Goal: Transaction & Acquisition: Purchase product/service

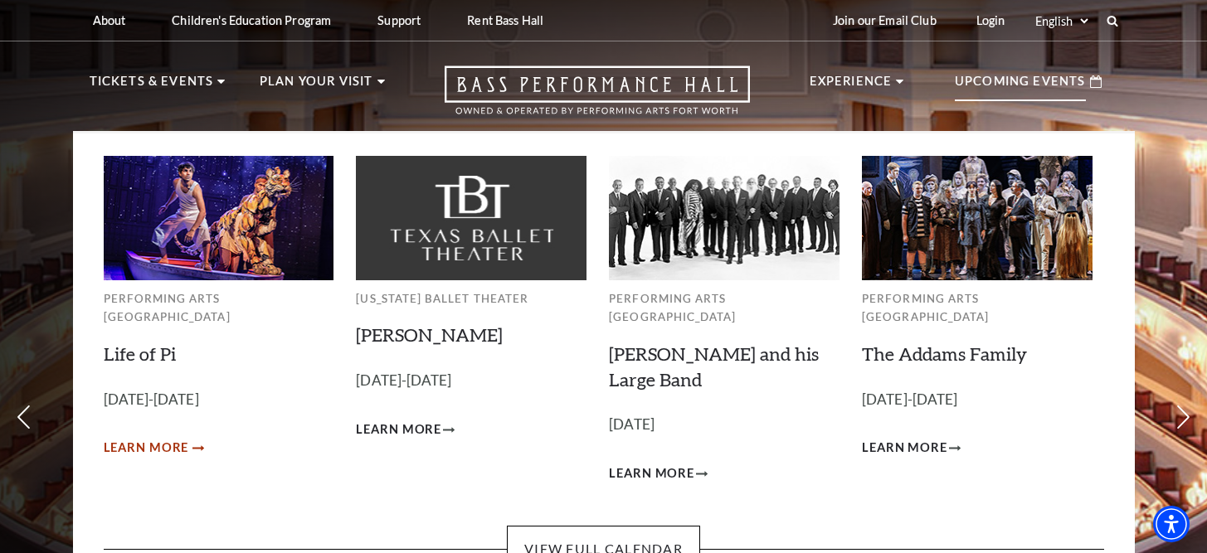
click at [189, 438] on link "Learn More" at bounding box center [153, 448] width 99 height 21
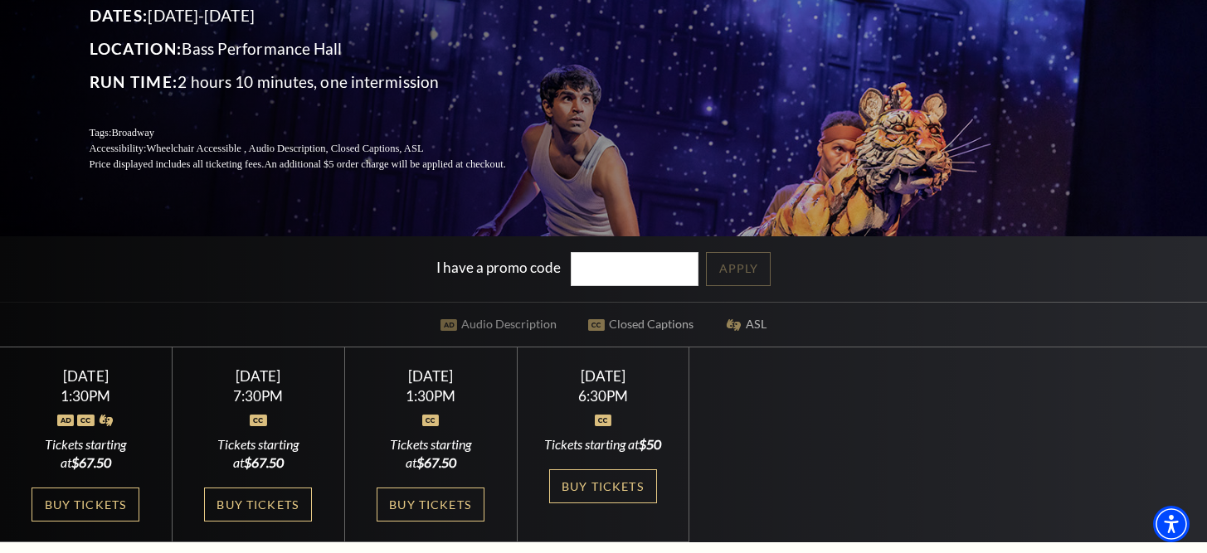
scroll to position [293, 0]
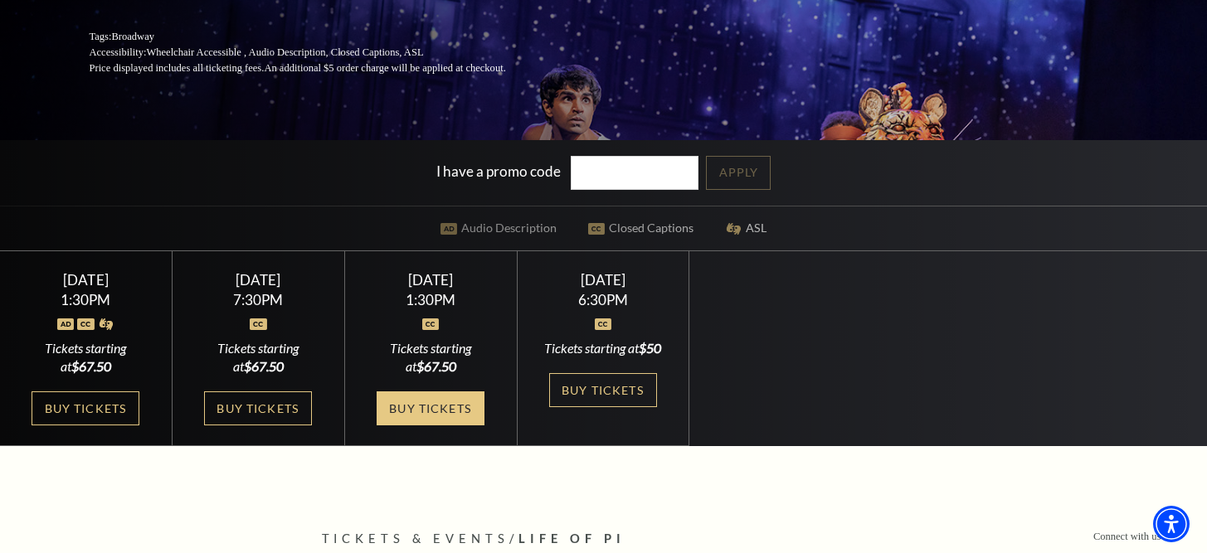
click at [395, 416] on link "Buy Tickets" at bounding box center [431, 408] width 108 height 34
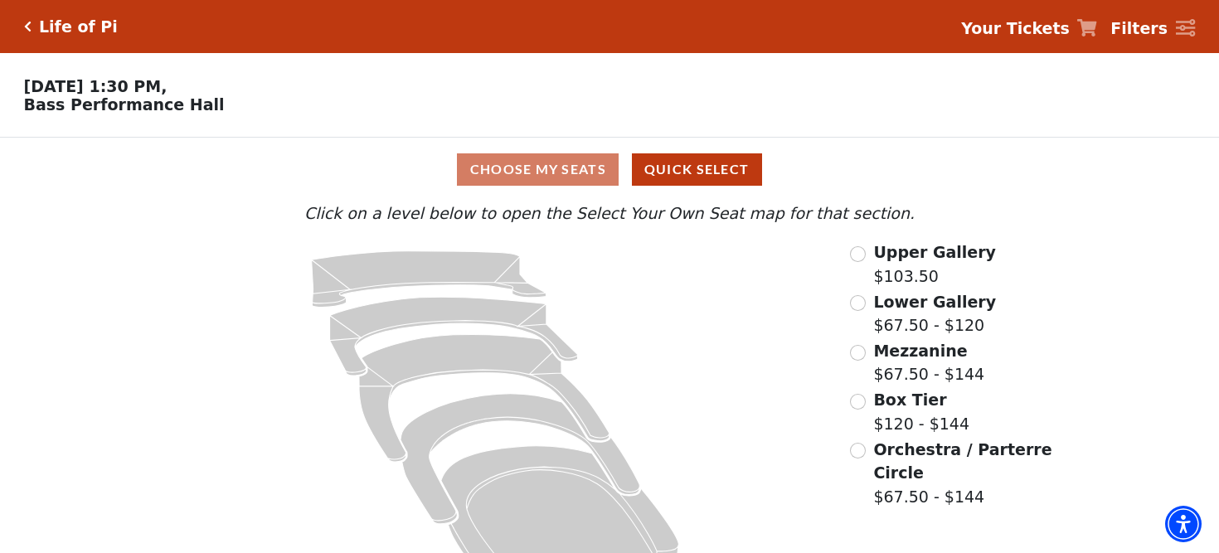
click at [527, 153] on div "Life of Pi Your Tickets Filters Choose Your Own Seats [DATE] 1:30 PM, Bass Perf…" at bounding box center [609, 300] width 1219 height 600
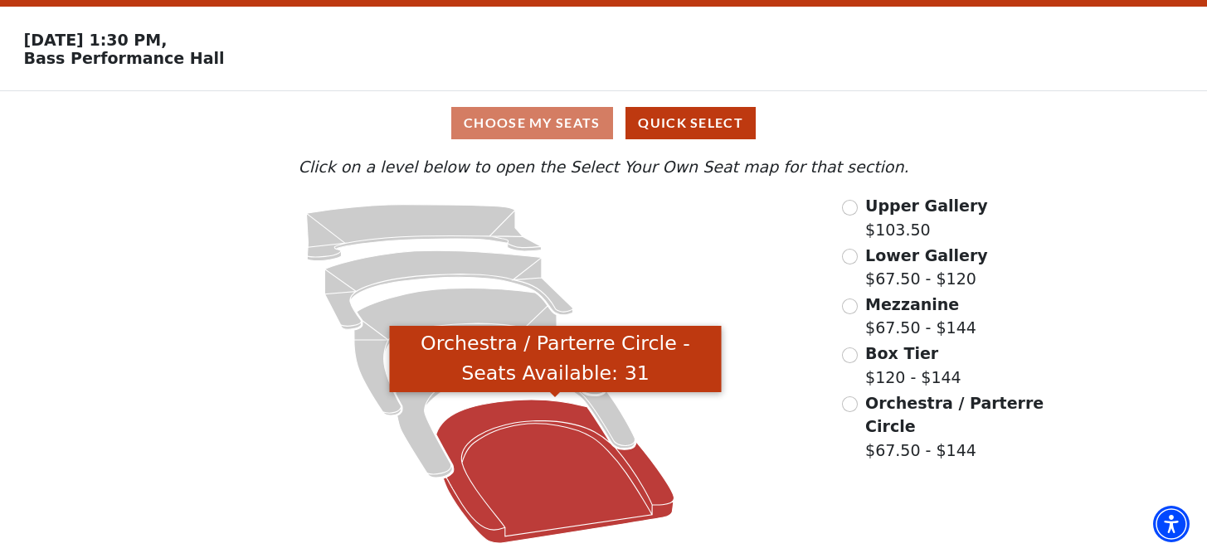
click at [535, 432] on icon "Orchestra / Parterre Circle - Seats Available: 31" at bounding box center [555, 471] width 238 height 143
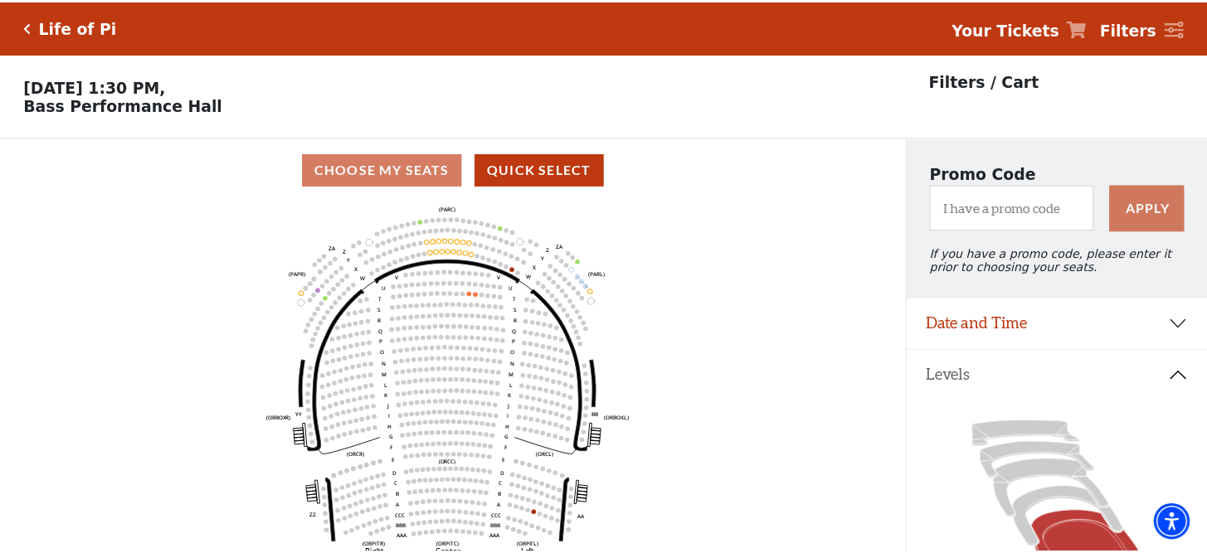
scroll to position [77, 0]
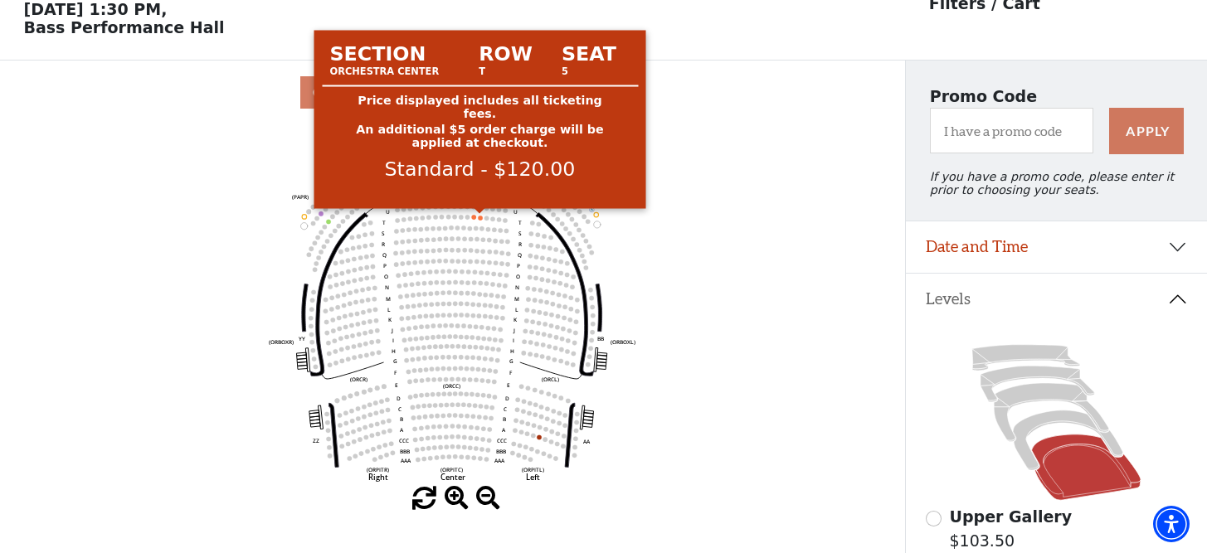
click at [481, 216] on circle at bounding box center [480, 218] width 5 height 5
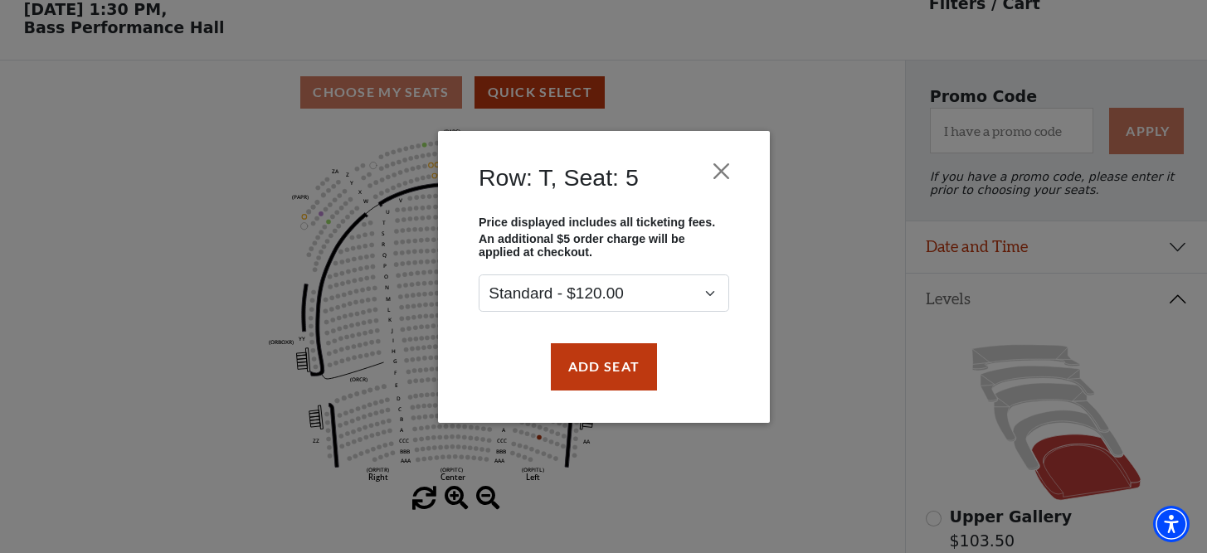
drag, startPoint x: 580, startPoint y: 370, endPoint x: 554, endPoint y: 332, distance: 46.0
click at [580, 370] on button "Add Seat" at bounding box center [603, 366] width 106 height 46
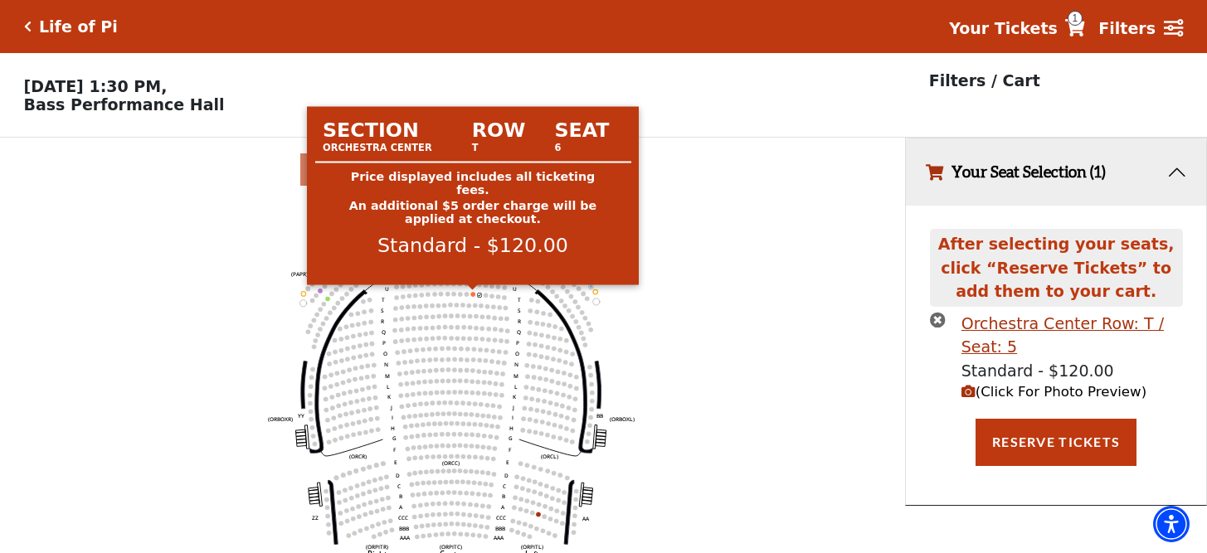
click at [474, 294] on circle at bounding box center [472, 294] width 5 height 5
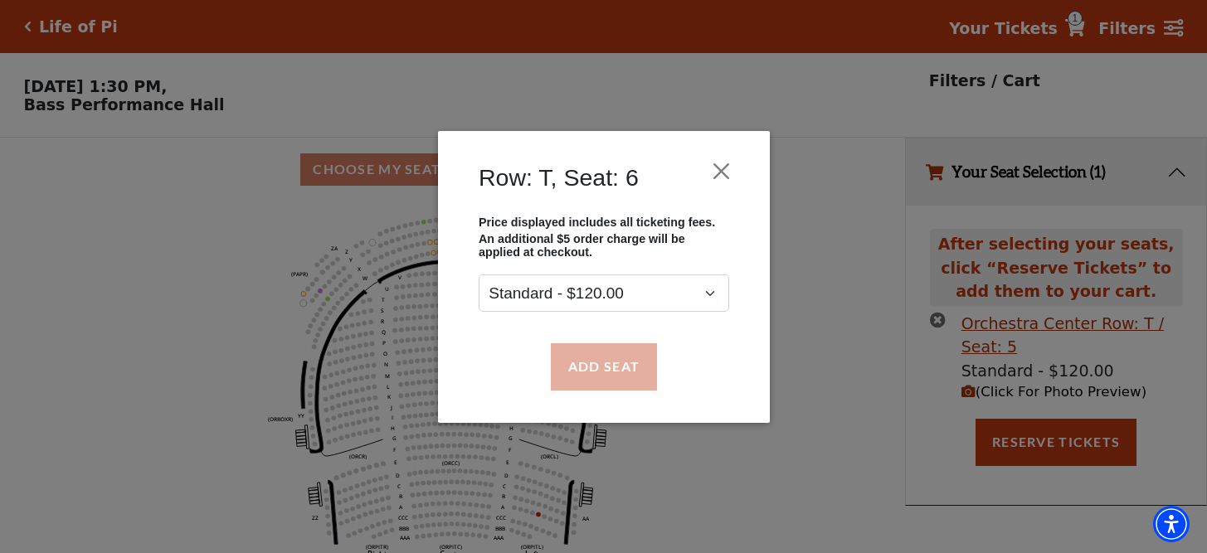
click at [571, 348] on button "Add Seat" at bounding box center [603, 366] width 106 height 46
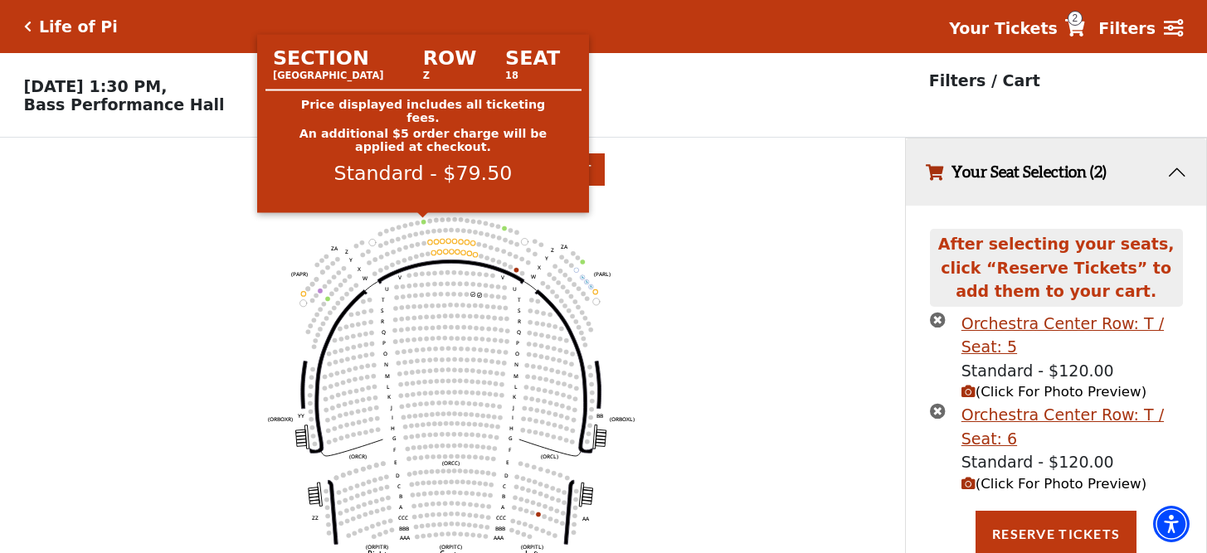
click at [425, 221] on circle at bounding box center [422, 222] width 5 height 5
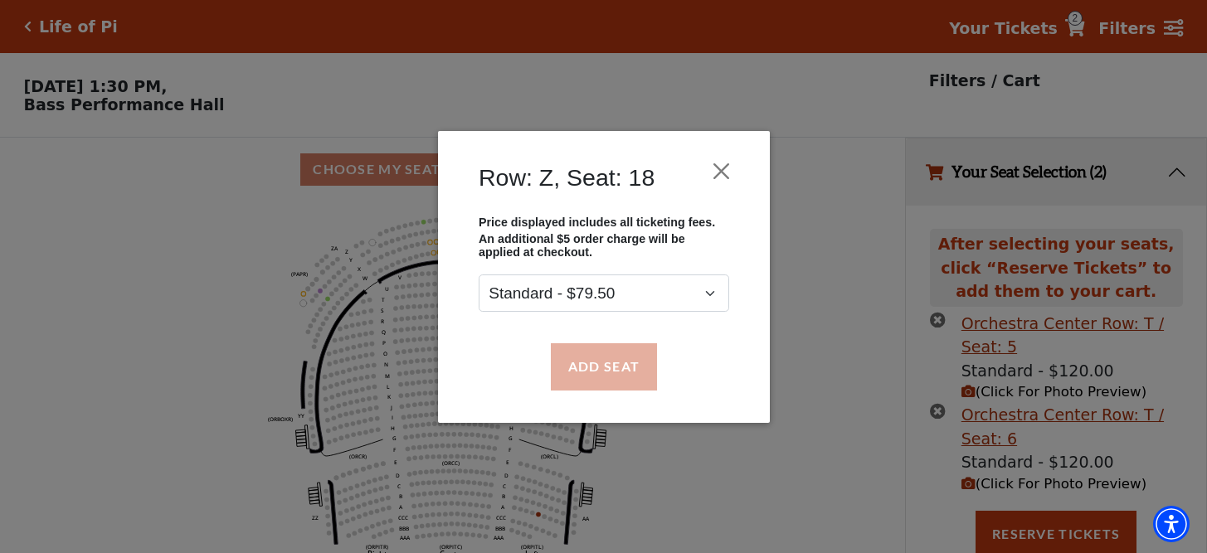
click at [603, 352] on button "Add Seat" at bounding box center [603, 366] width 106 height 46
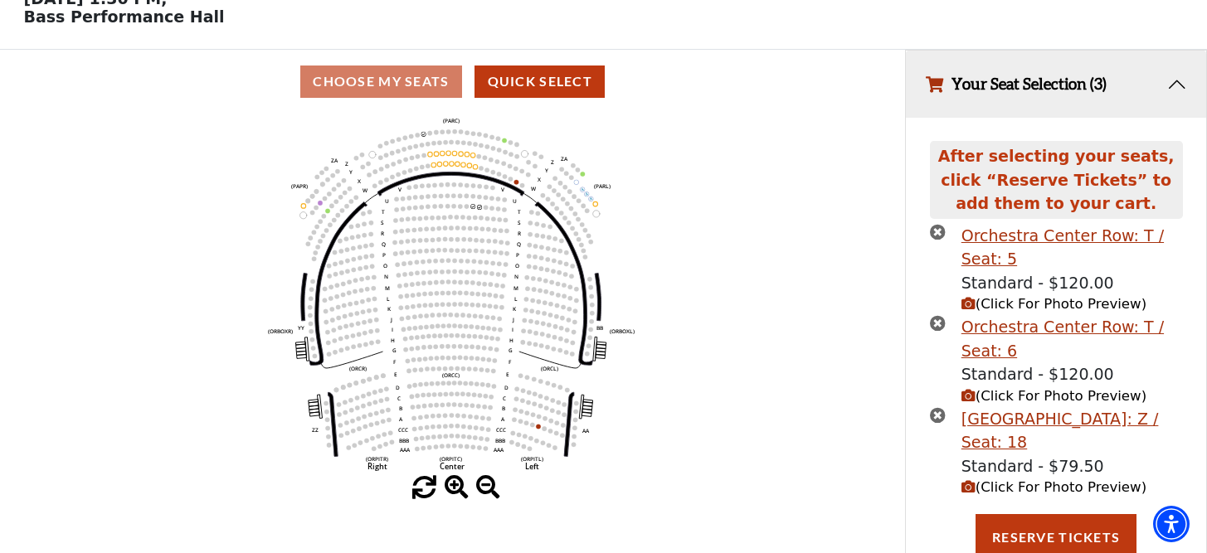
scroll to position [129, 0]
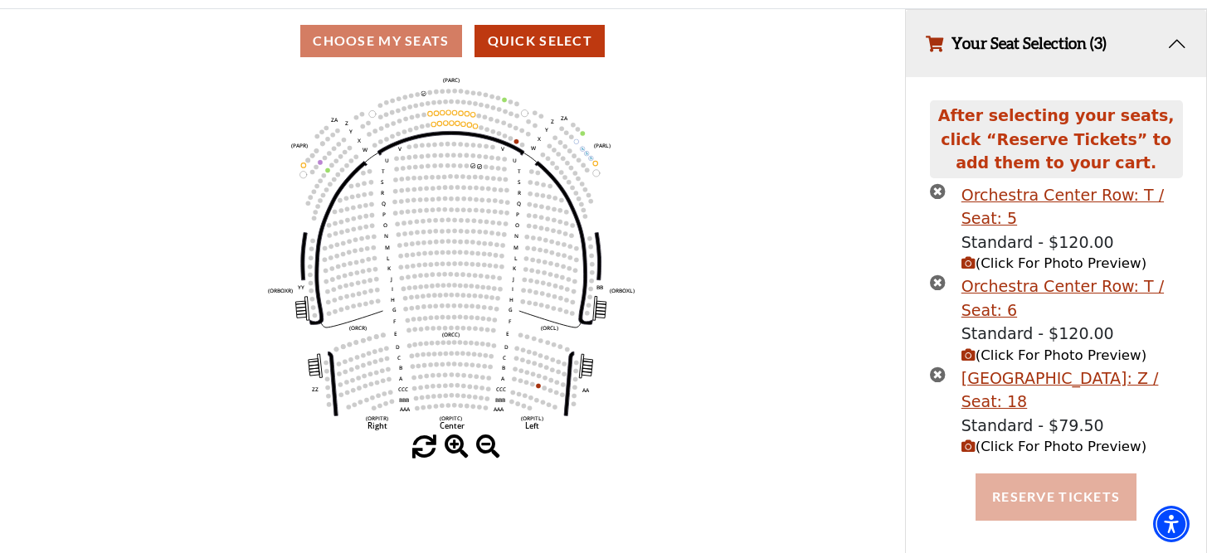
click at [1069, 483] on button "Reserve Tickets" at bounding box center [1055, 497] width 161 height 46
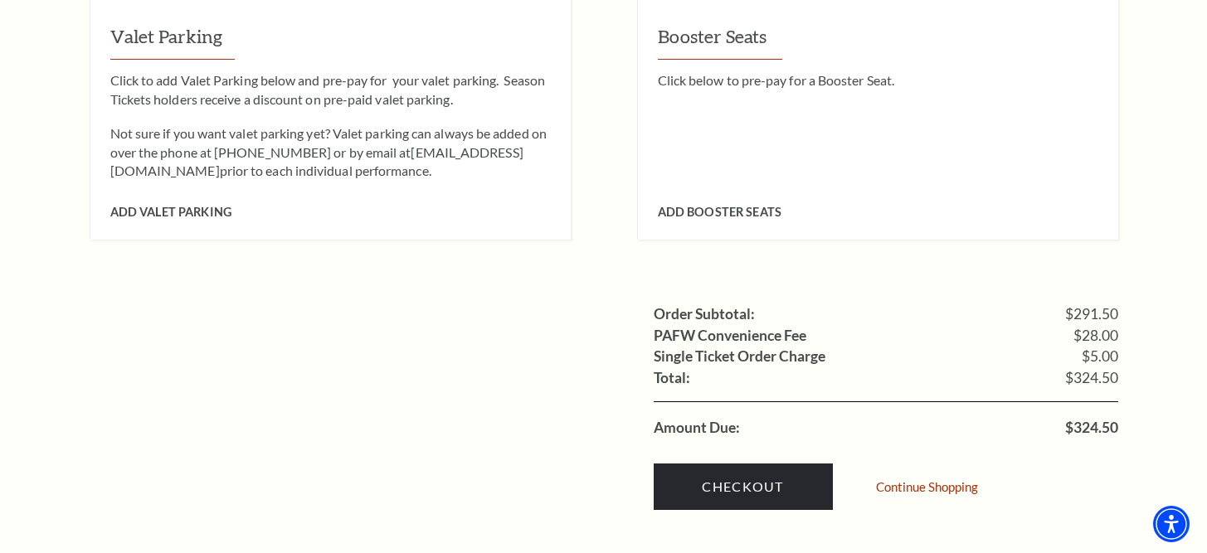
scroll to position [1640, 0]
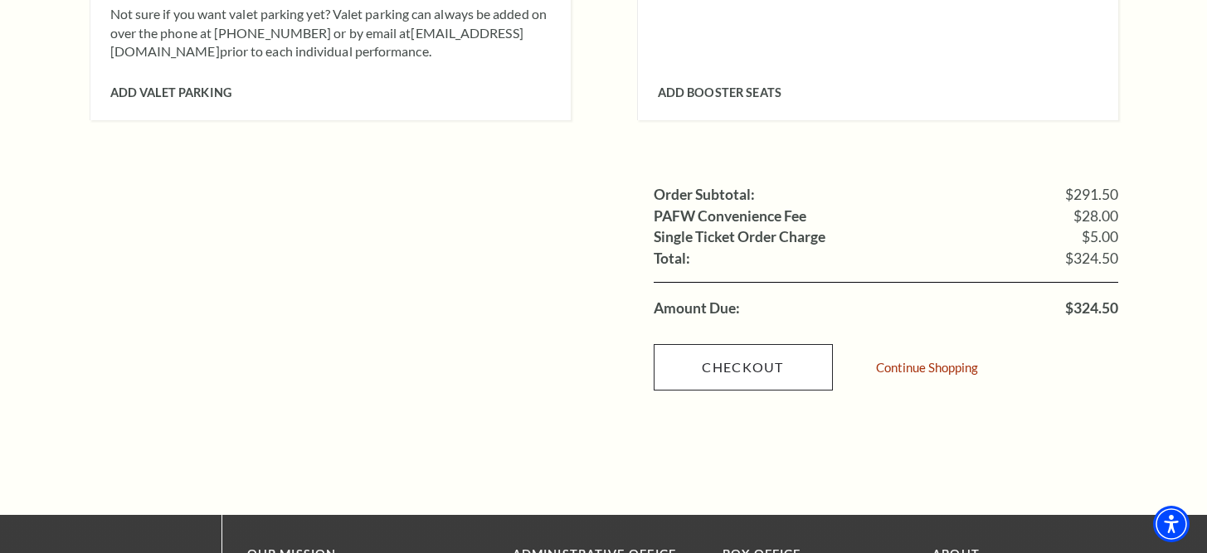
click at [731, 344] on link "Checkout" at bounding box center [743, 367] width 179 height 46
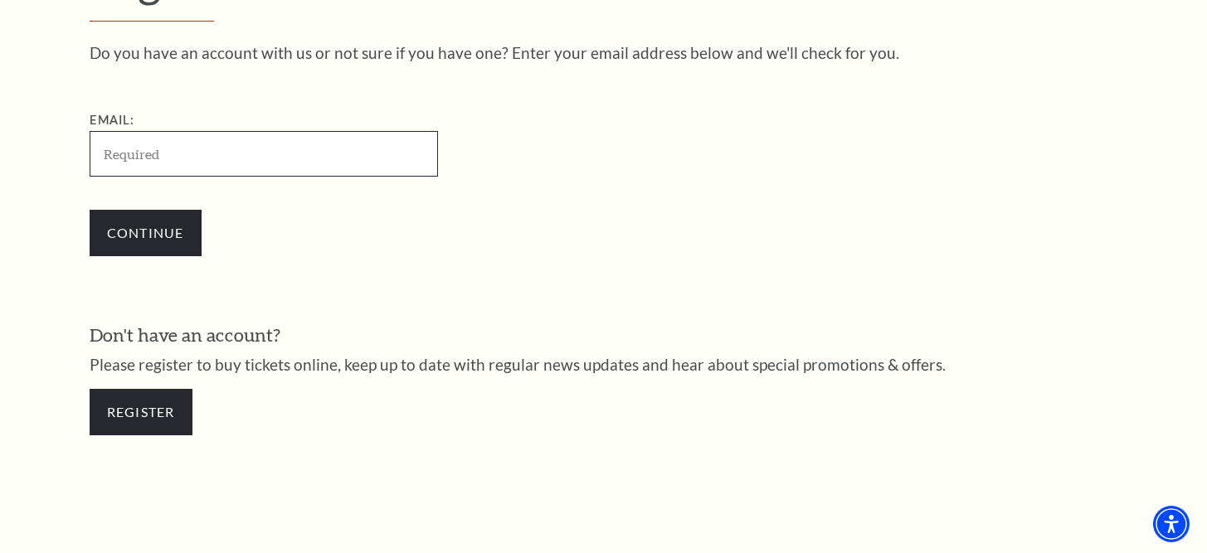
scroll to position [654, 0]
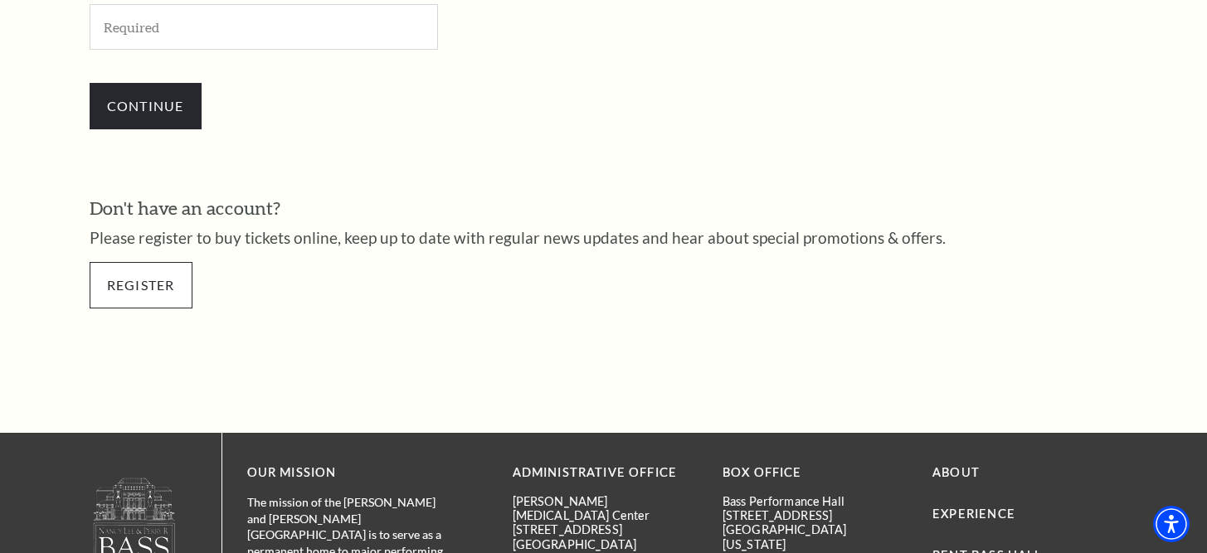
click at [169, 284] on link "Register" at bounding box center [141, 285] width 103 height 46
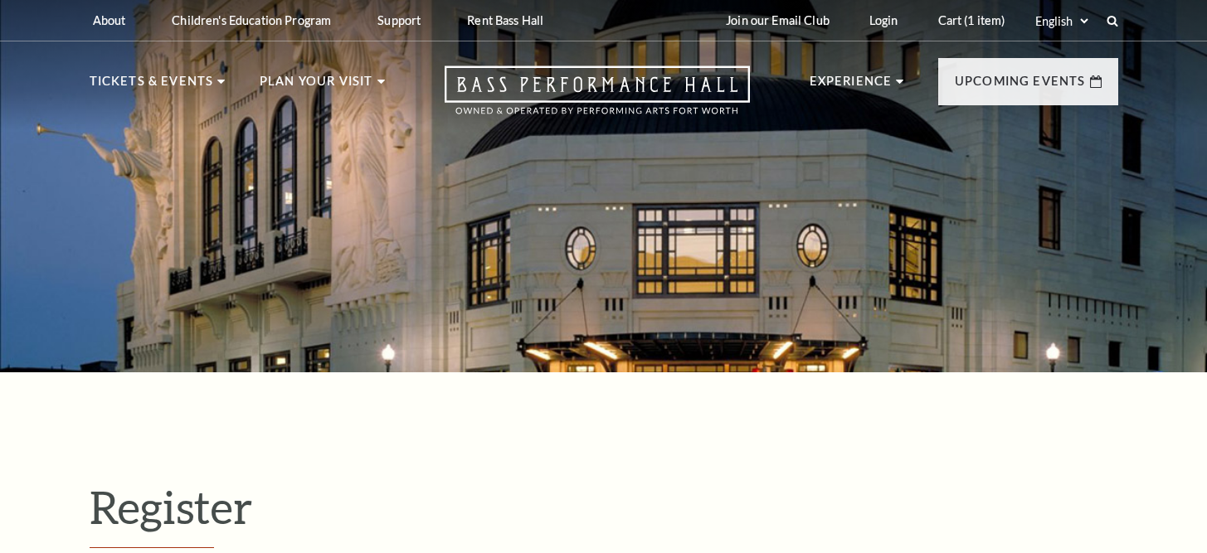
select select "1"
select select "[GEOGRAPHIC_DATA]"
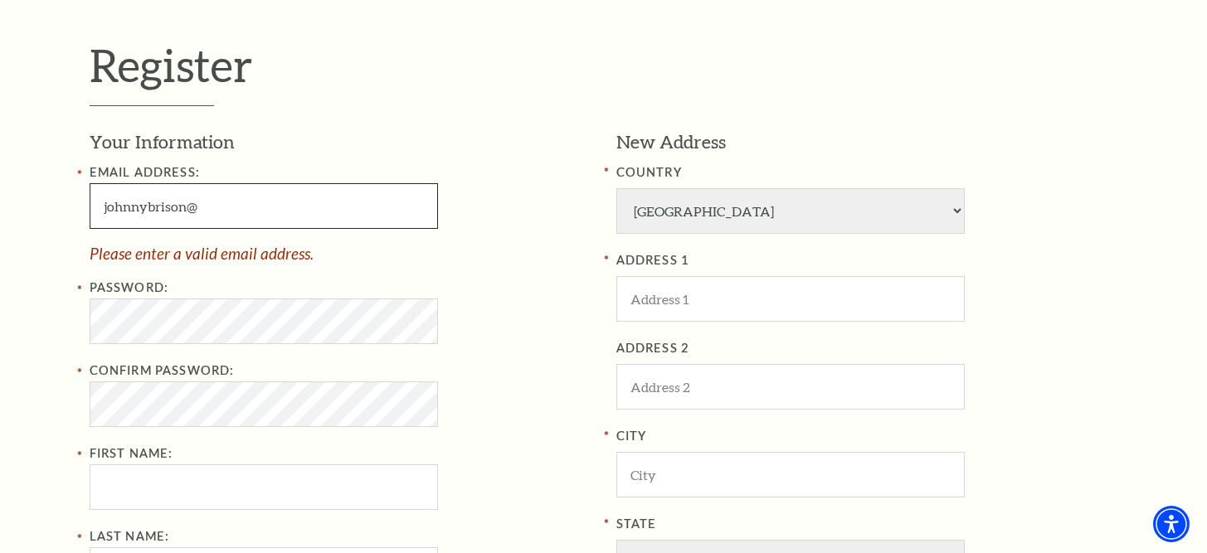
paste input "[PERSON_NAME][DOMAIN_NAME]"
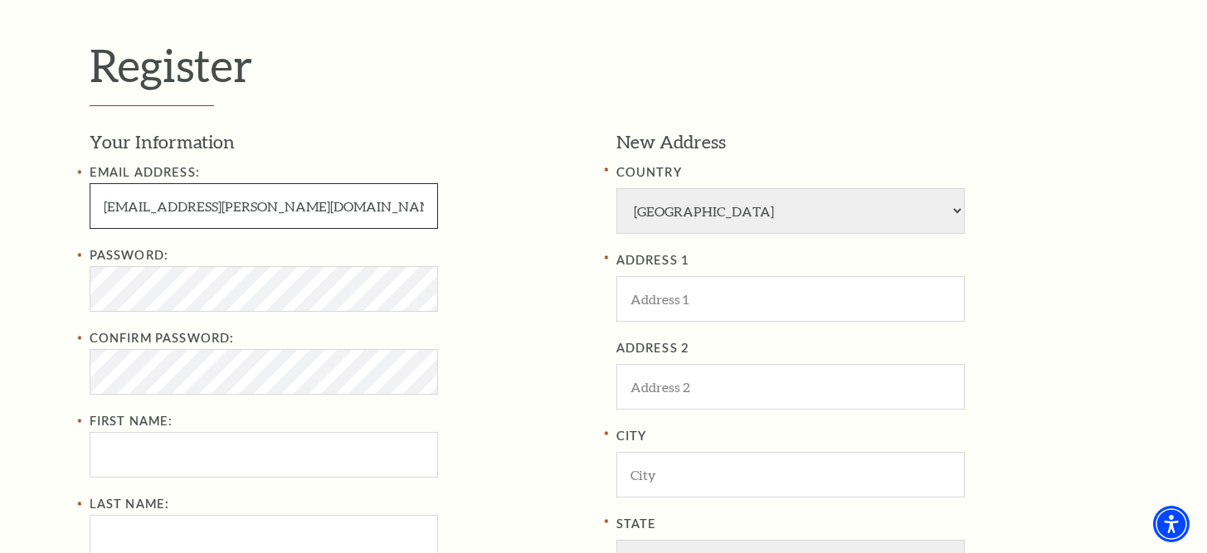
type input "[EMAIL_ADDRESS][PERSON_NAME][DOMAIN_NAME]"
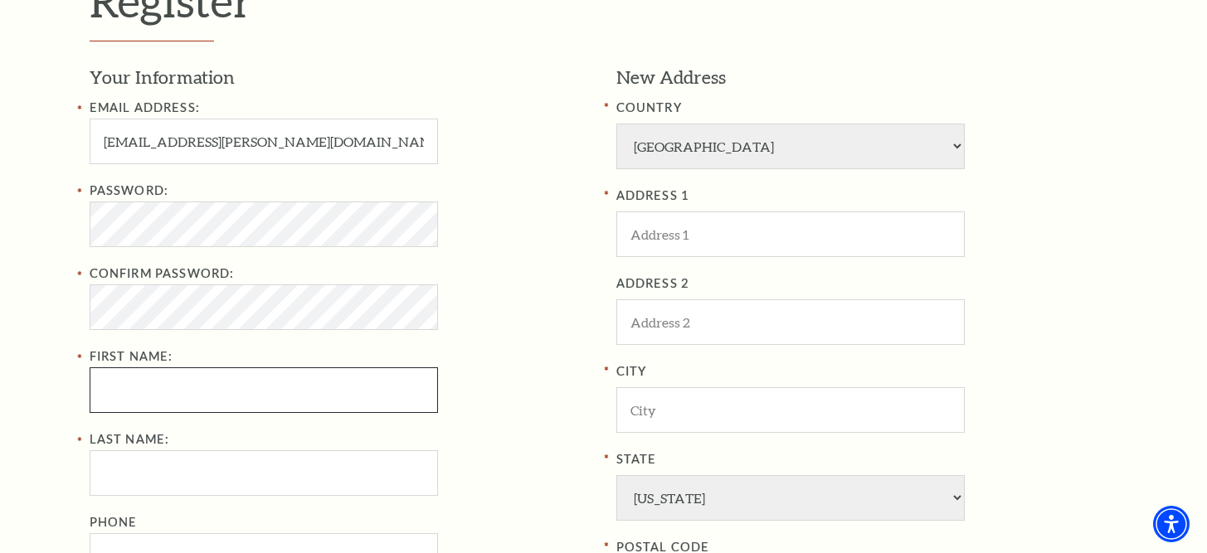
scroll to position [508, 0]
type input "[PERSON_NAME]"
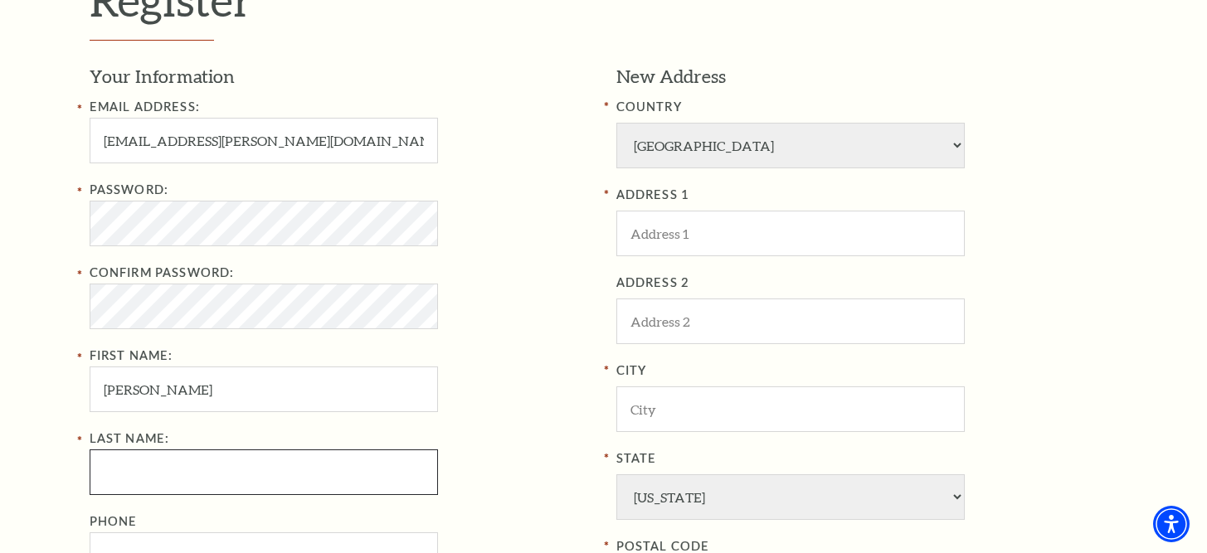
scroll to position [571, 0]
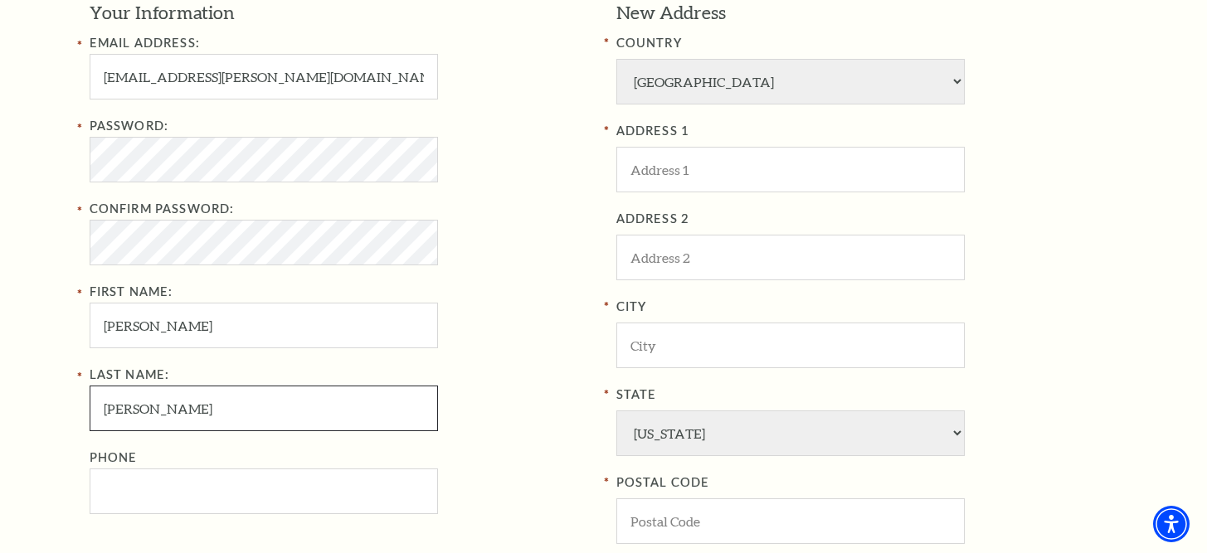
type input "[PERSON_NAME]"
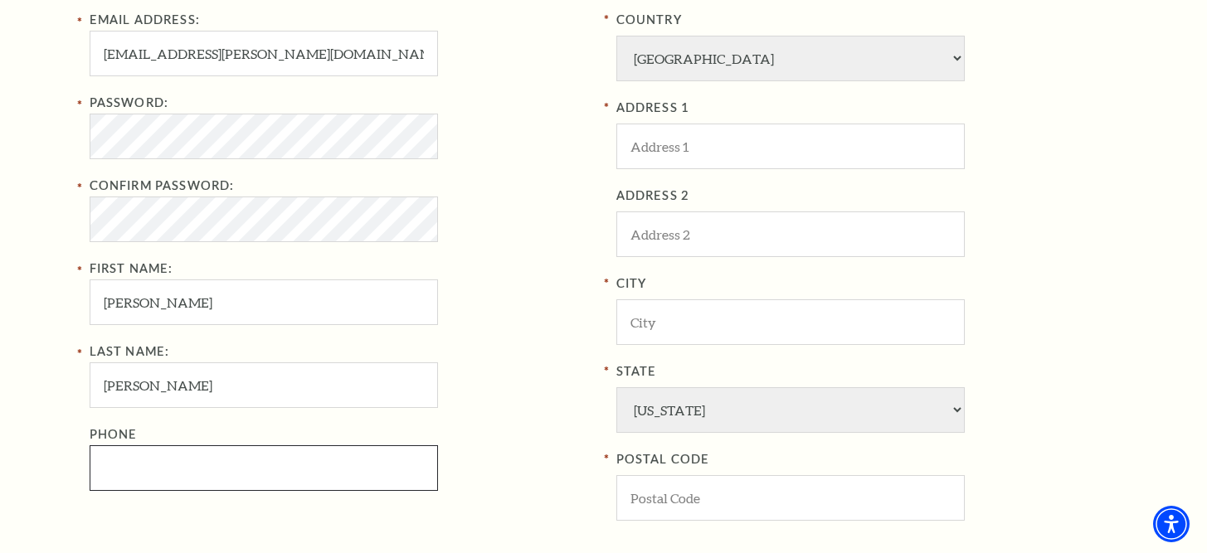
scroll to position [596, 0]
type input "270-874-3002"
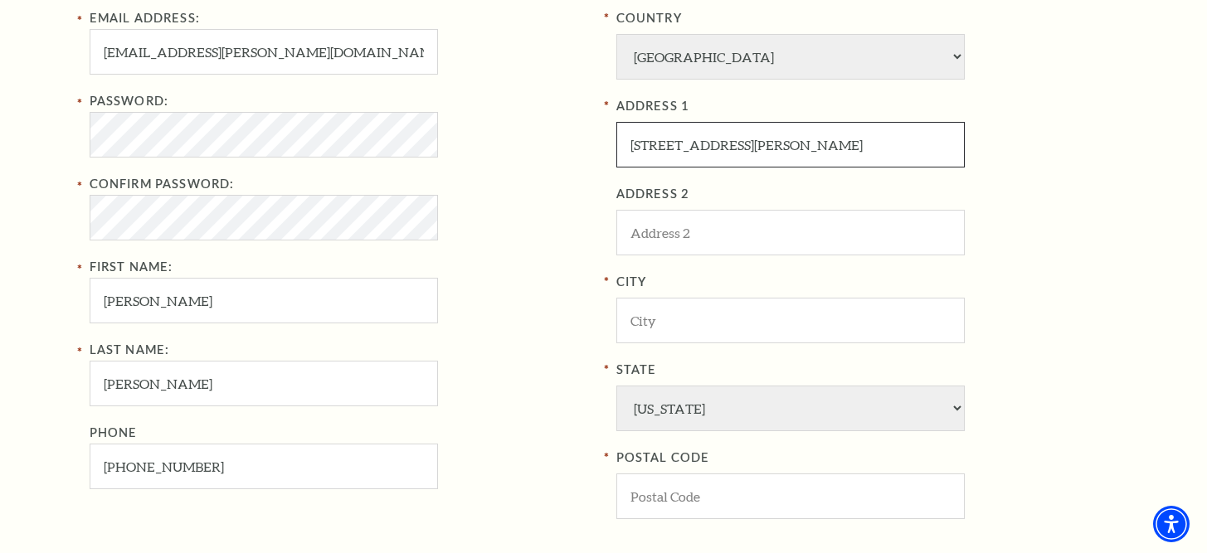
type input "29 Ken Drive"
type input "Madisonville"
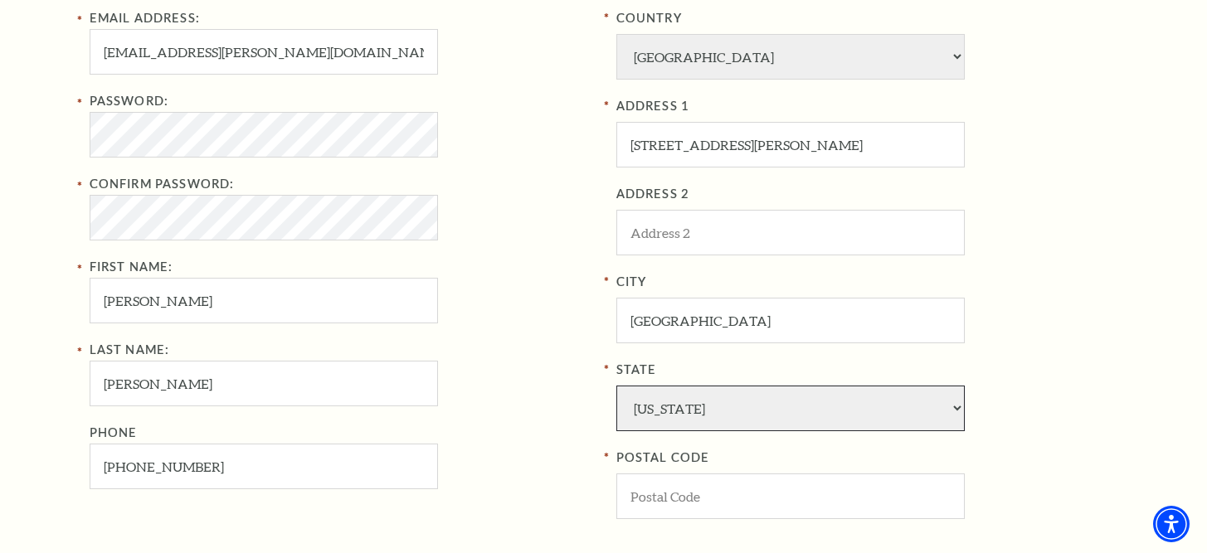
select select "KY"
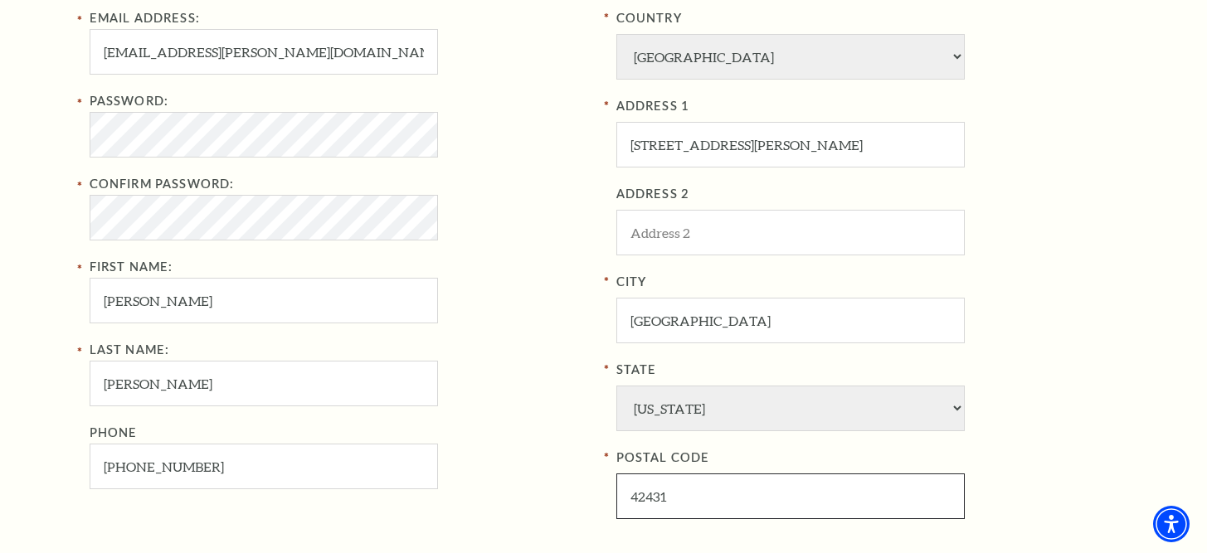
type input "42431"
click at [552, 372] on div "Last Name: Brison Phone 270-874-3002" at bounding box center [341, 414] width 502 height 149
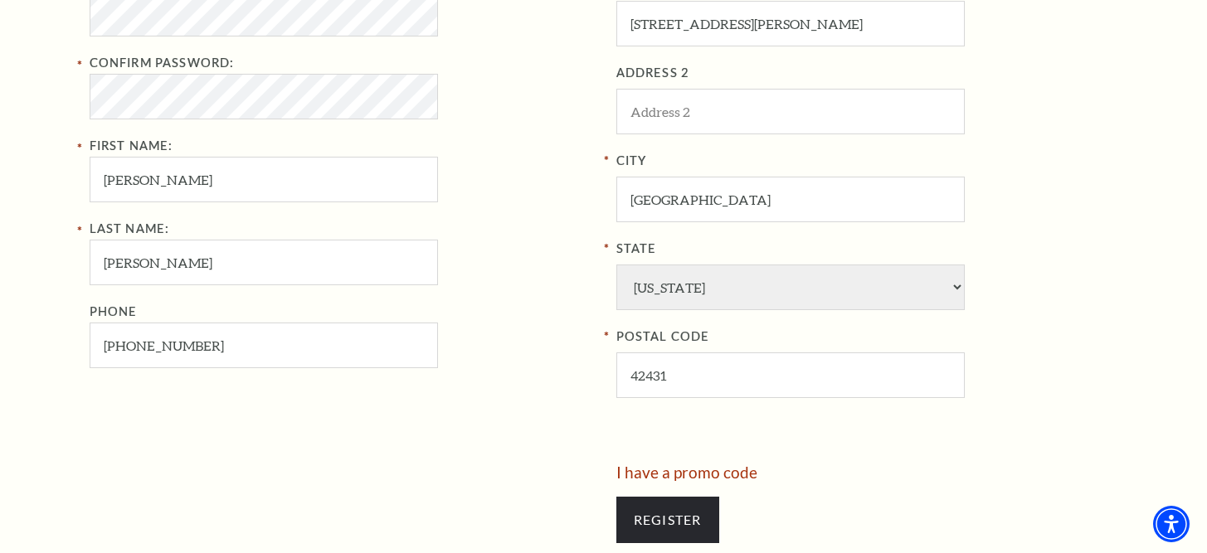
scroll to position [733, 0]
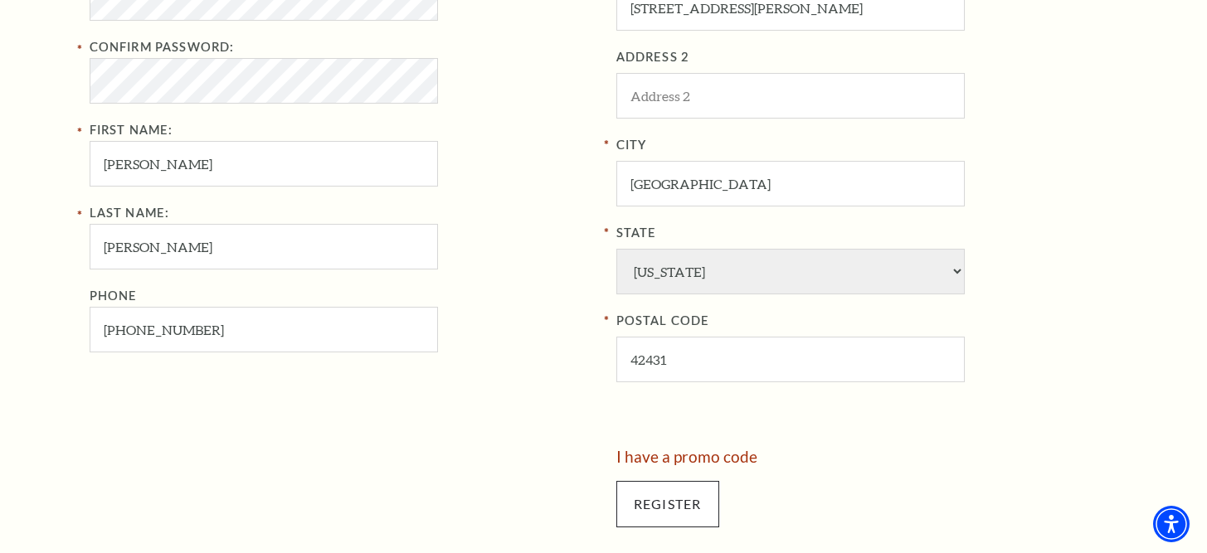
click at [643, 481] on input "Register" at bounding box center [667, 504] width 103 height 46
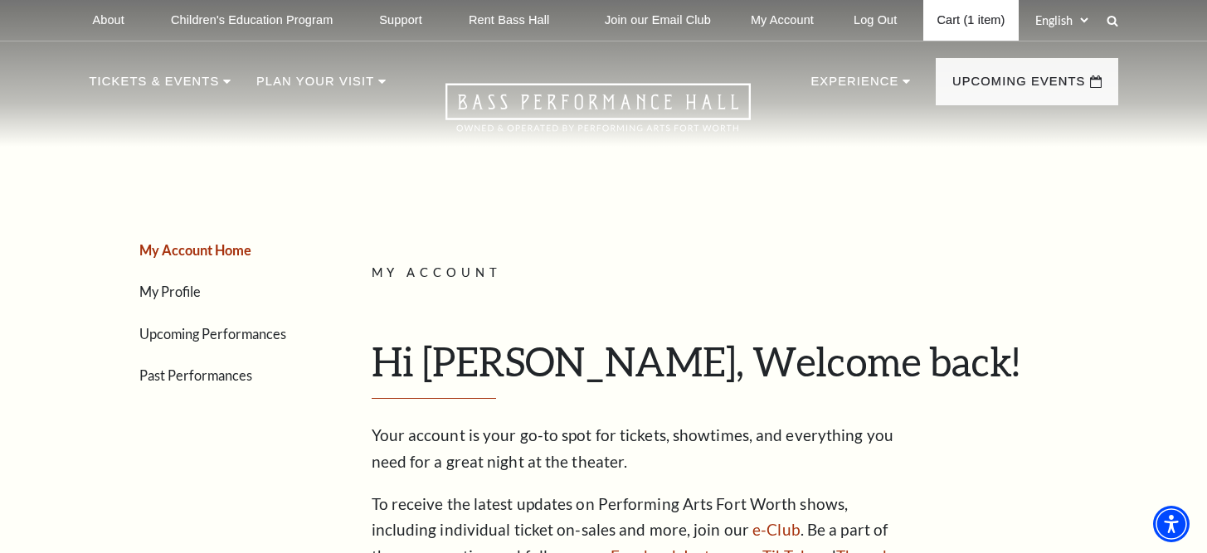
click at [935, 22] on link "Cart (1 item)" at bounding box center [970, 20] width 95 height 41
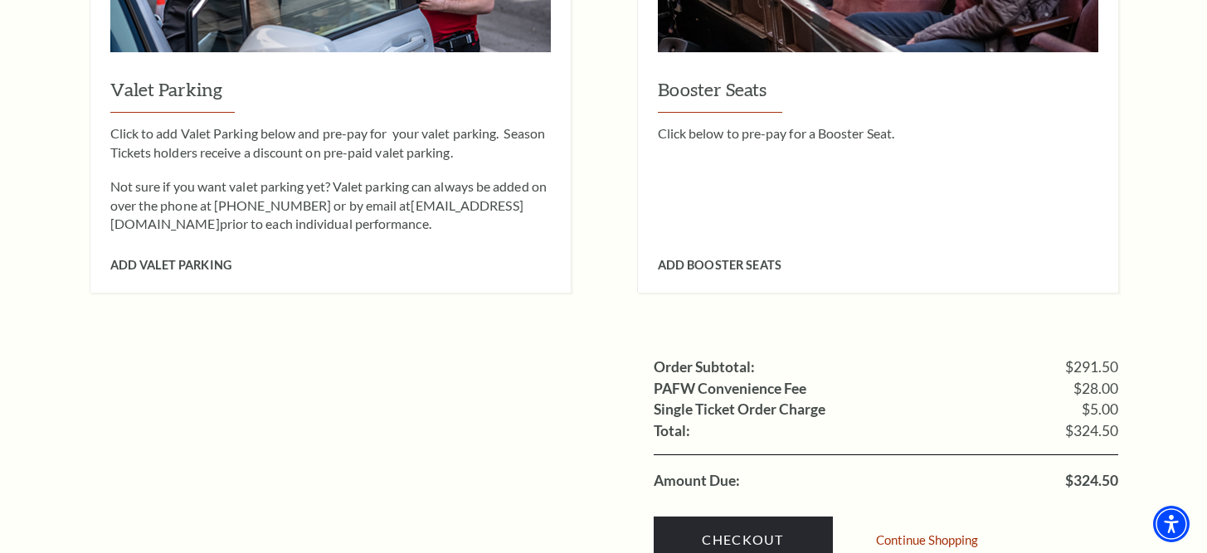
scroll to position [1617, 0]
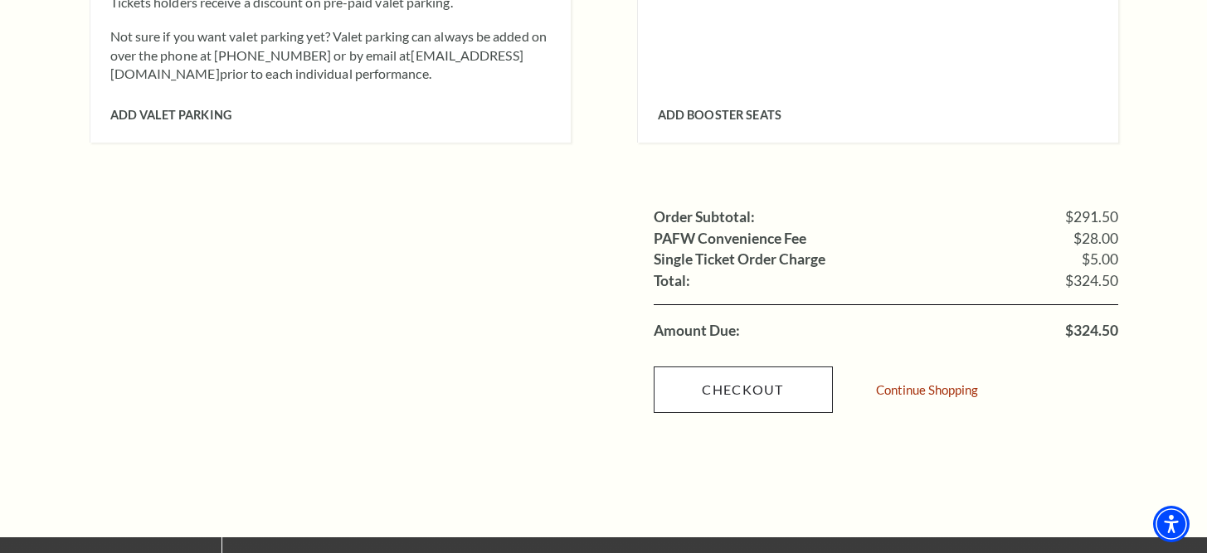
click at [687, 367] on link "Checkout" at bounding box center [743, 390] width 179 height 46
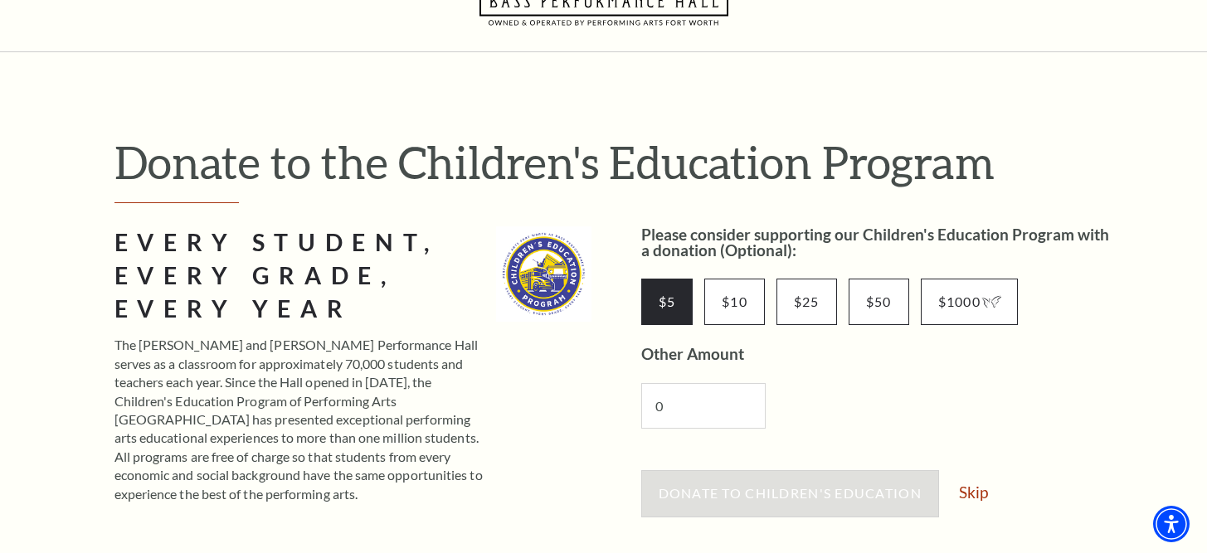
scroll to position [87, 0]
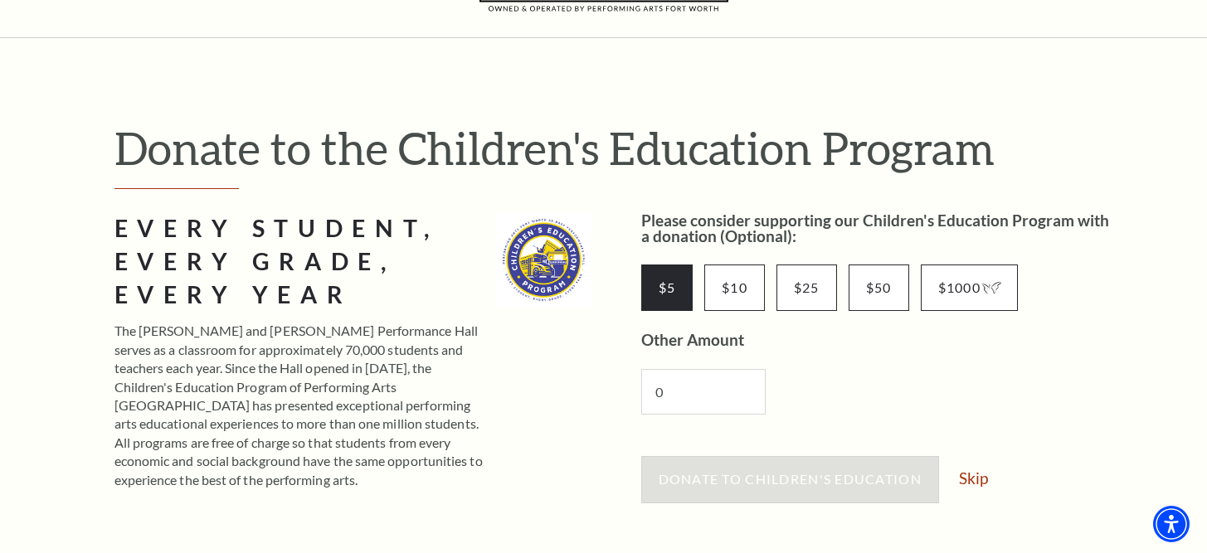
click at [654, 304] on input "$5" at bounding box center [667, 288] width 52 height 46
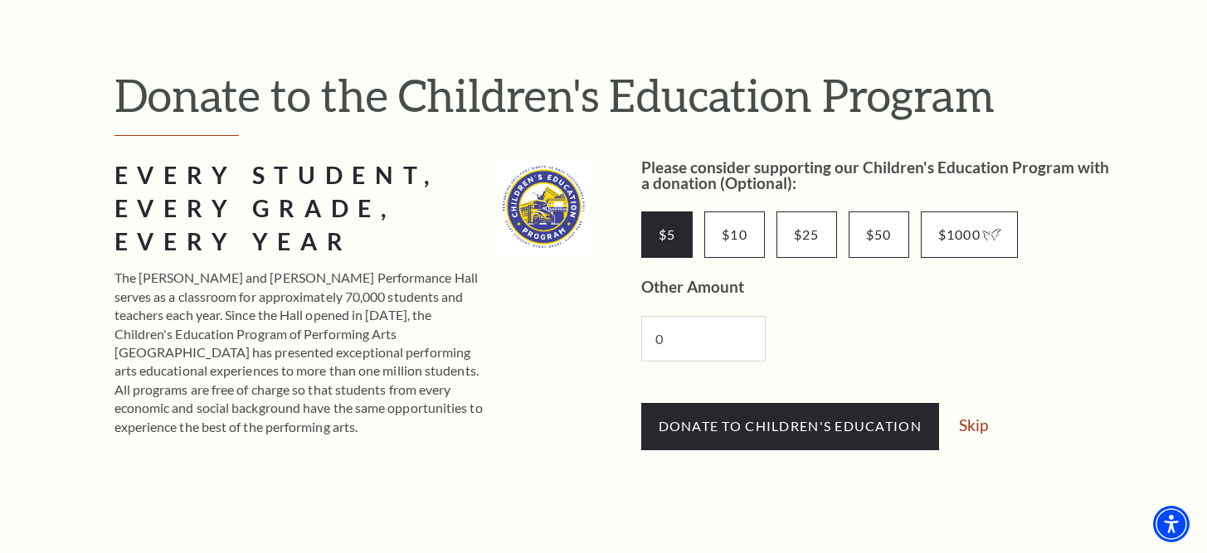
scroll to position [143, 0]
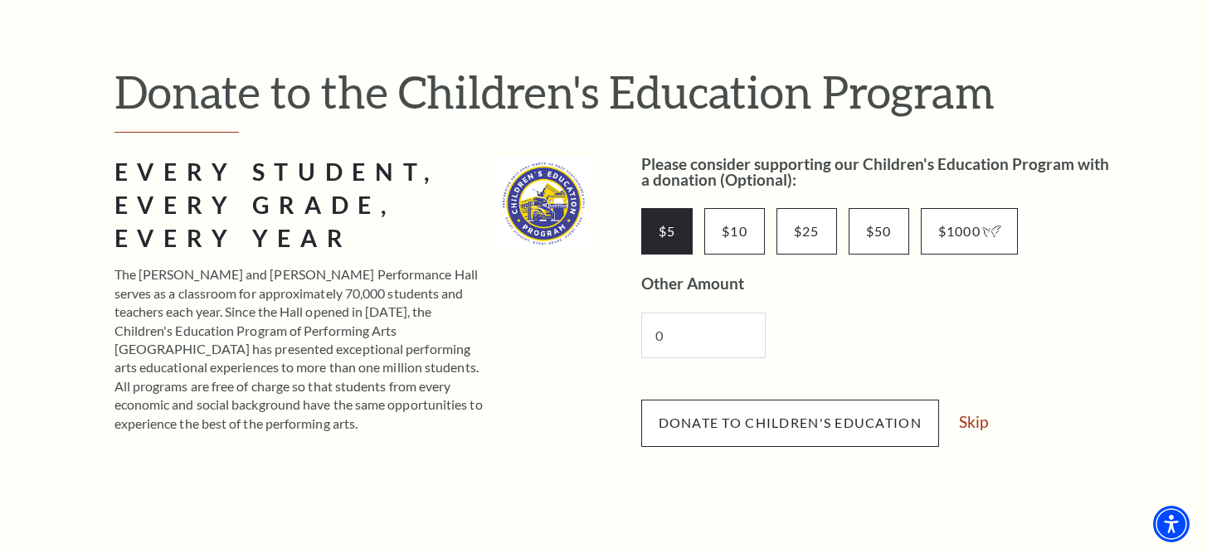
click at [780, 411] on button "Donate to Children's Education" at bounding box center [790, 423] width 298 height 46
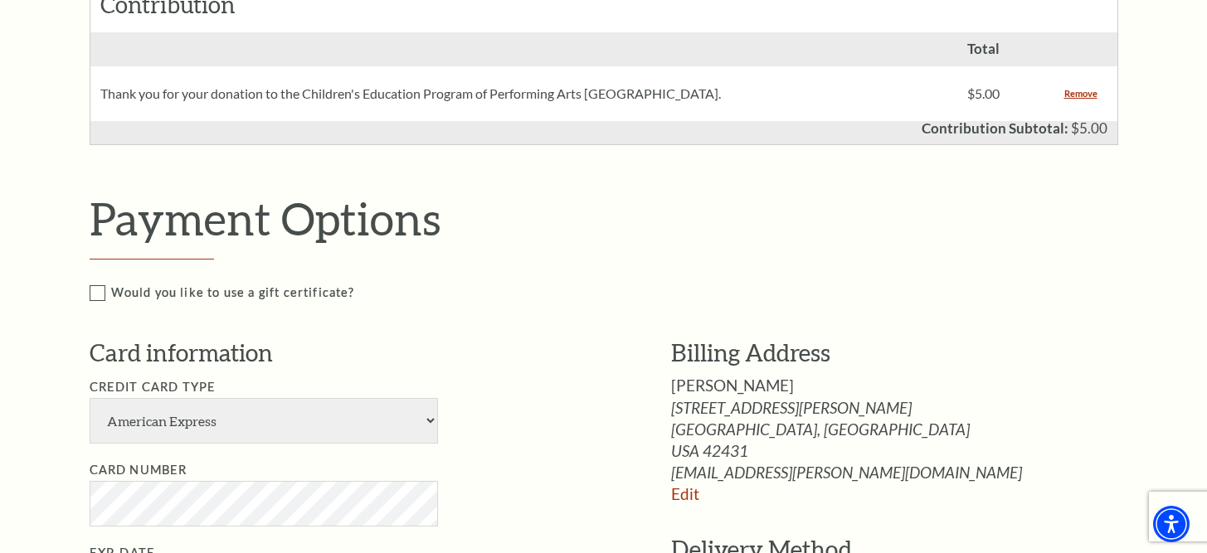
scroll to position [917, 0]
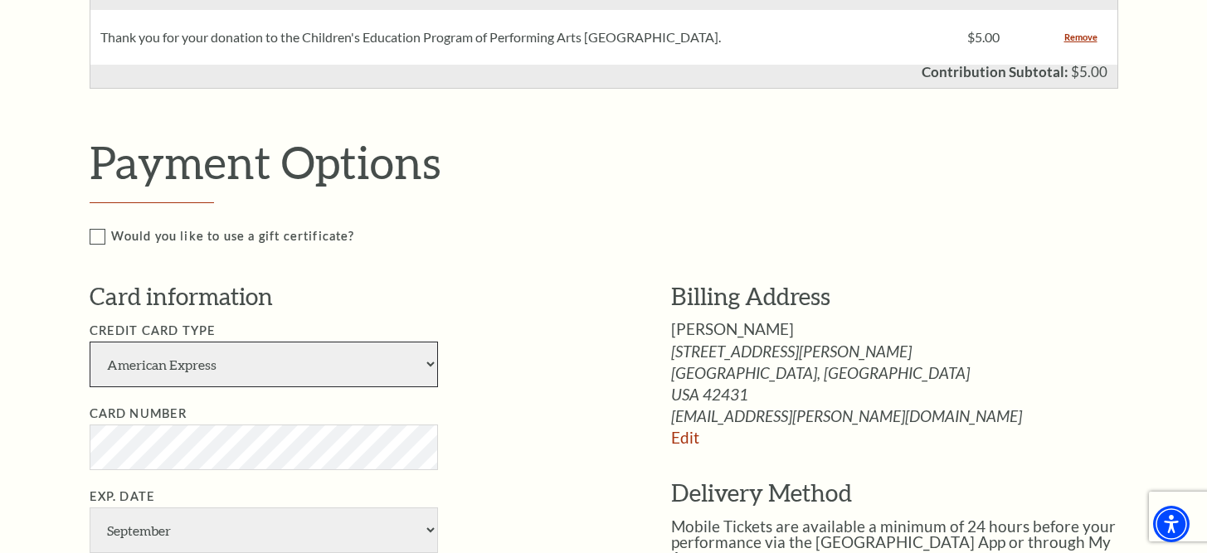
select select "24"
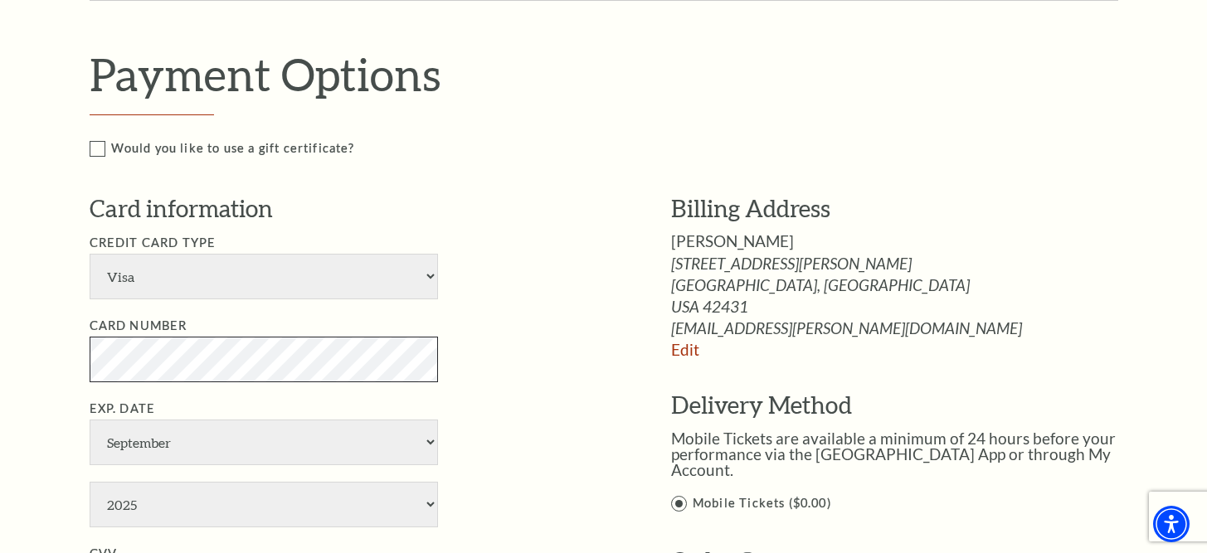
scroll to position [1012, 0]
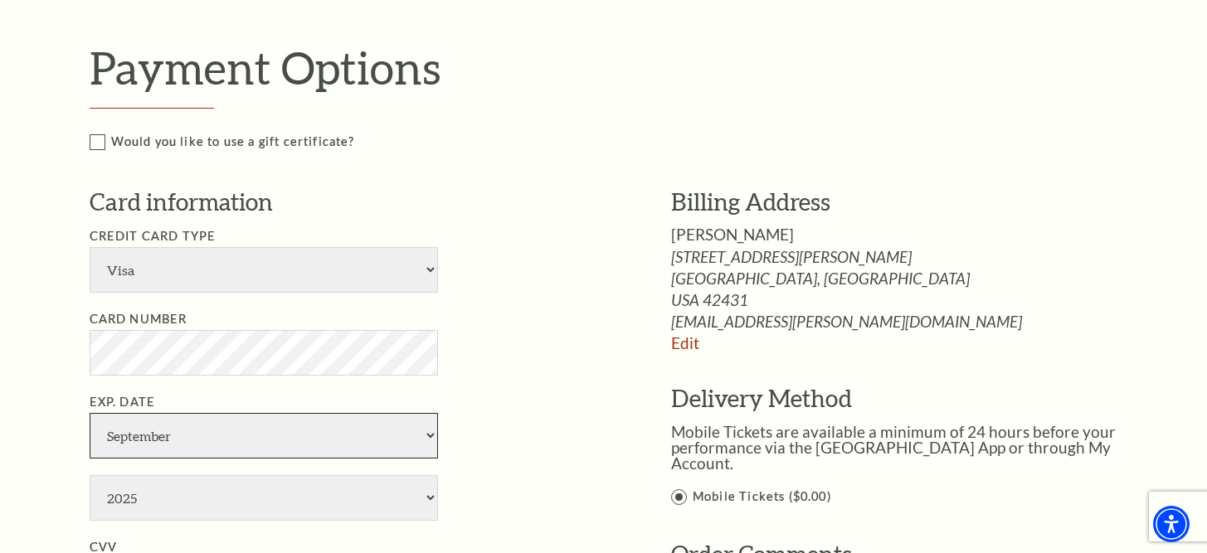
select select "1"
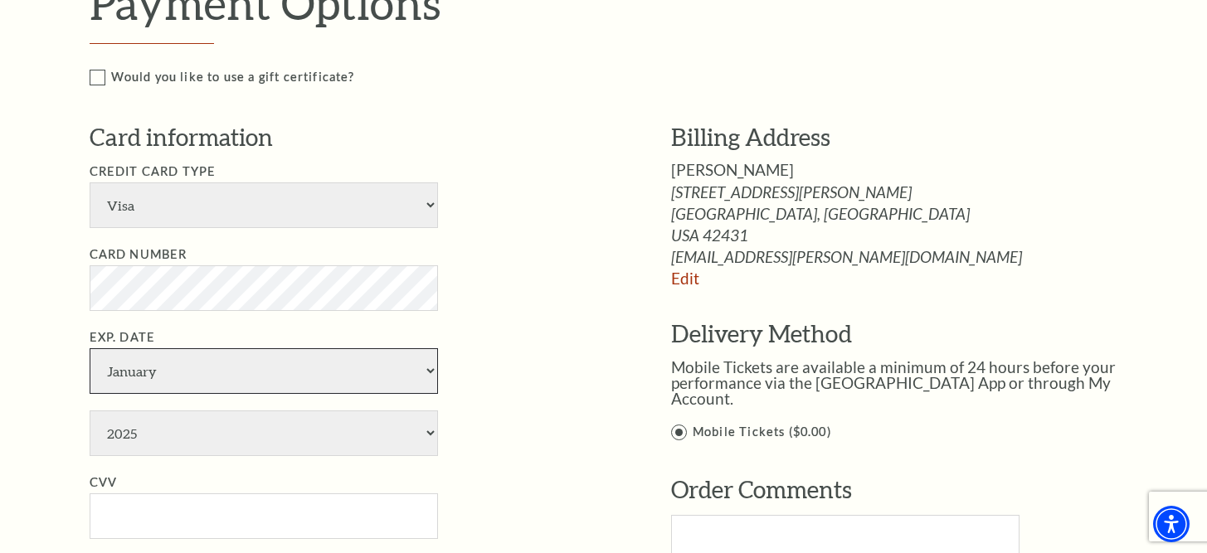
scroll to position [1085, 0]
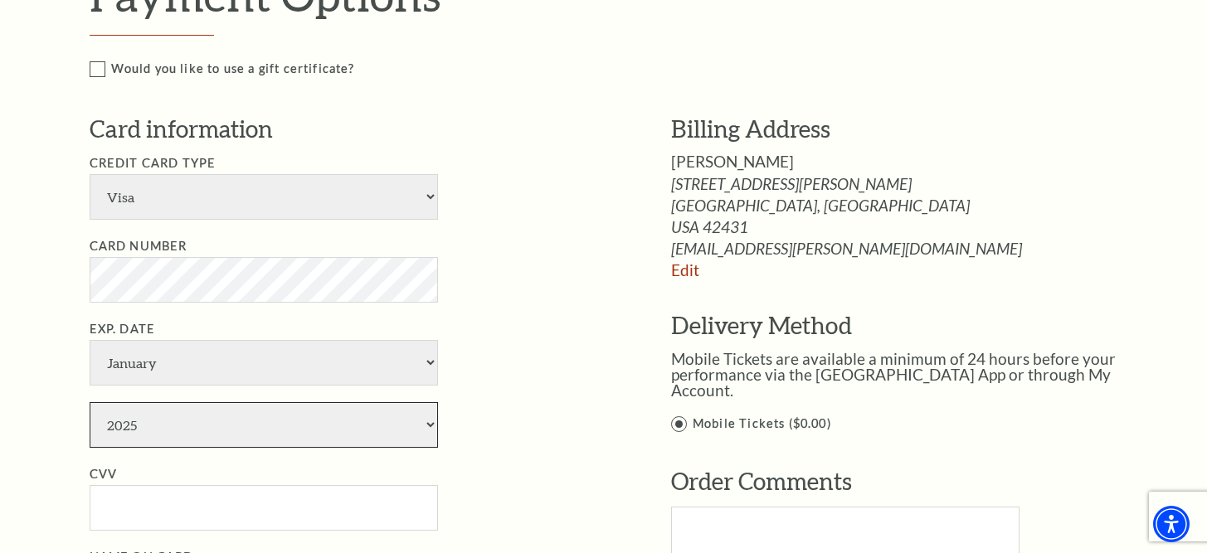
select select "2028"
click at [203, 485] on input "CVV" at bounding box center [264, 508] width 348 height 46
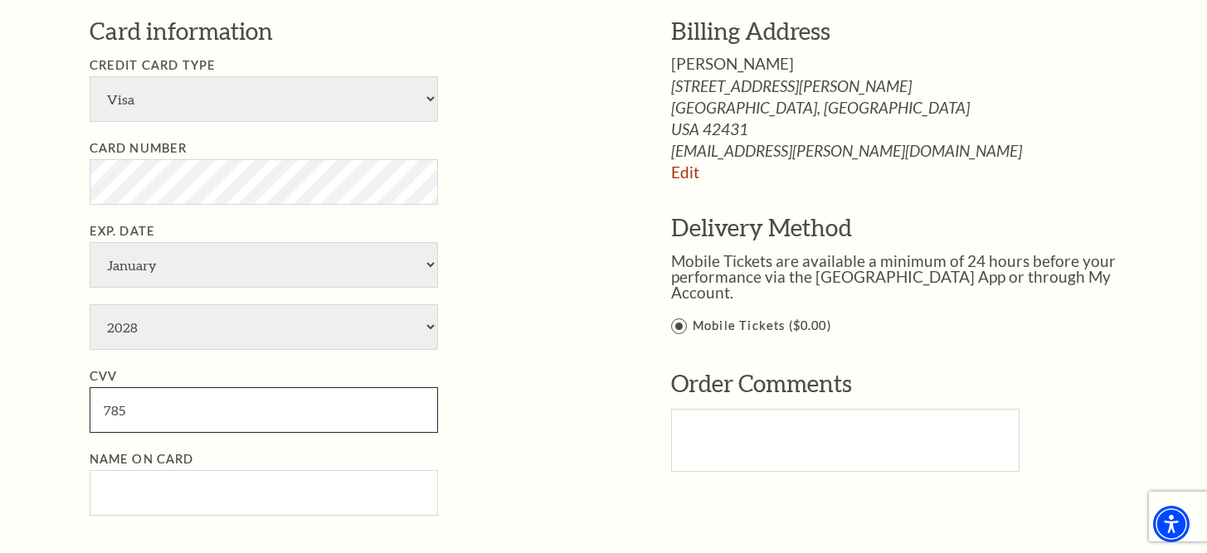
scroll to position [1183, 0]
type input "785"
click at [173, 469] on input "Name on Card" at bounding box center [264, 492] width 348 height 46
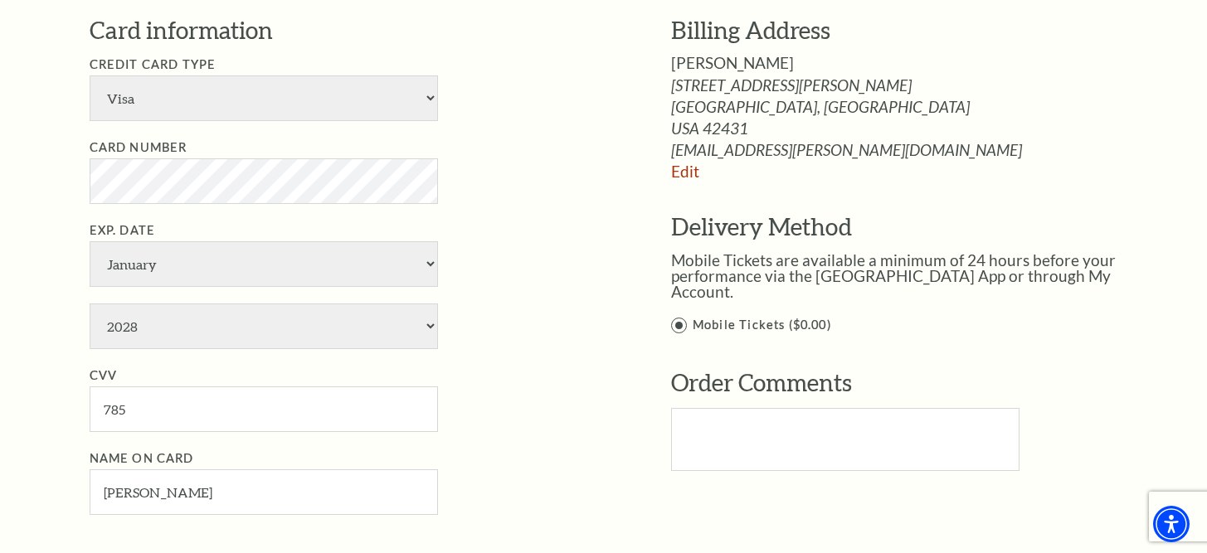
click at [499, 366] on li "CVV 785" at bounding box center [356, 399] width 532 height 66
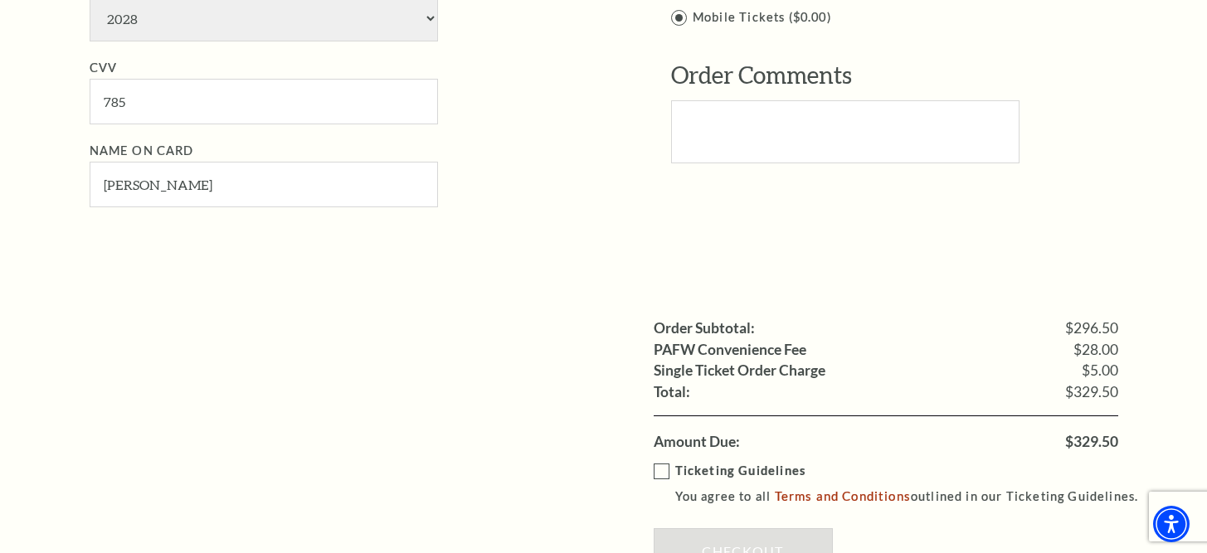
scroll to position [1494, 0]
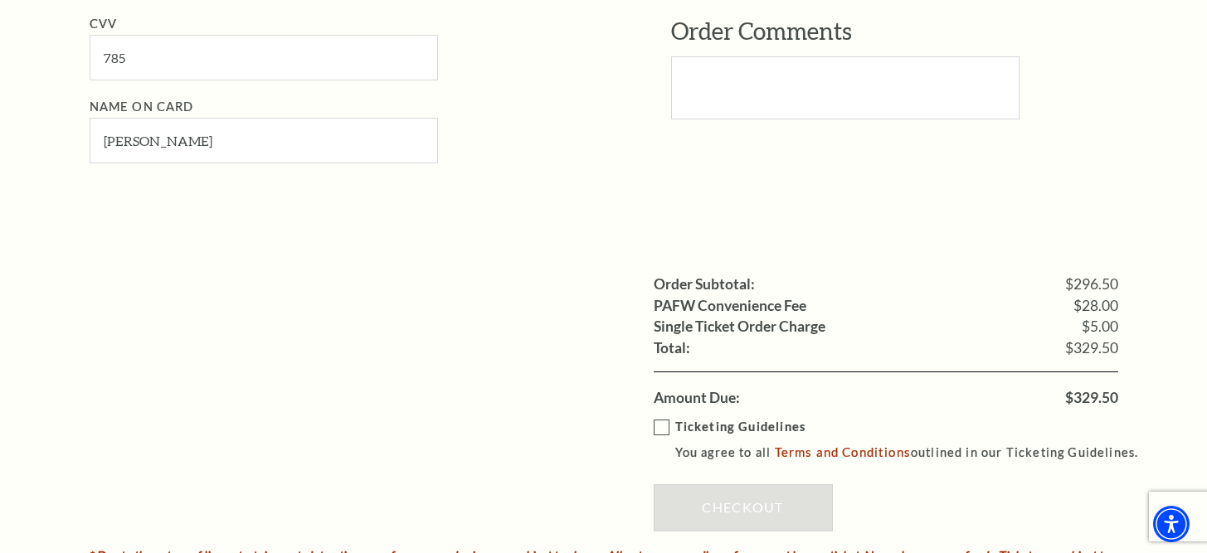
click at [663, 417] on label "Ticketing Guidelines You agree to all Terms and Conditions outlined in our Tick…" at bounding box center [904, 440] width 500 height 46
click at [0, 0] on input "Ticketing Guidelines You agree to all Terms and Conditions outlined in our Tick…" at bounding box center [0, 0] width 0 height 0
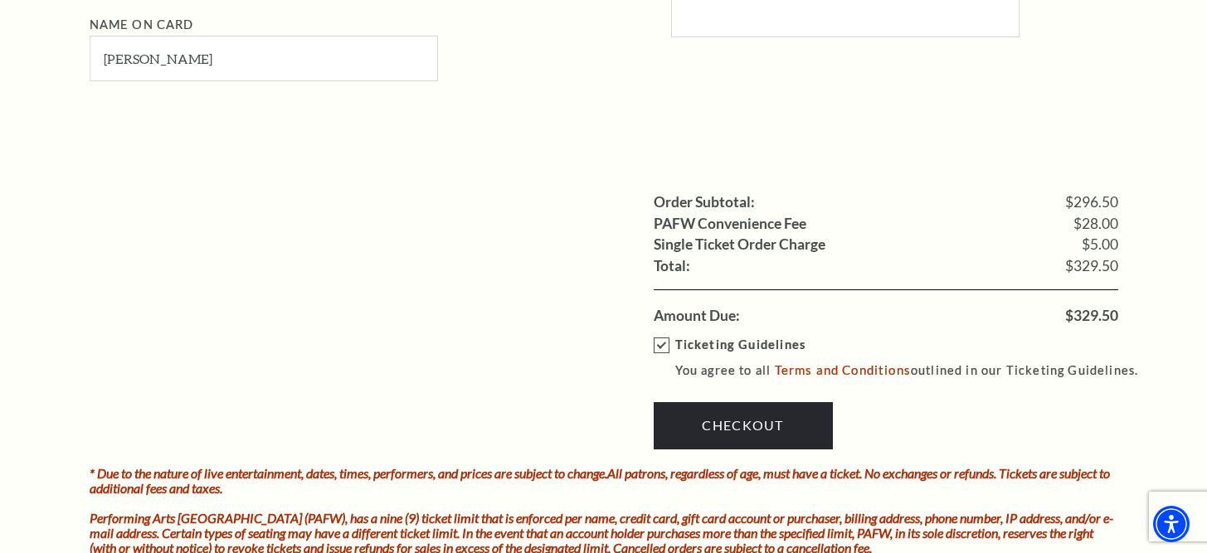
scroll to position [1622, 0]
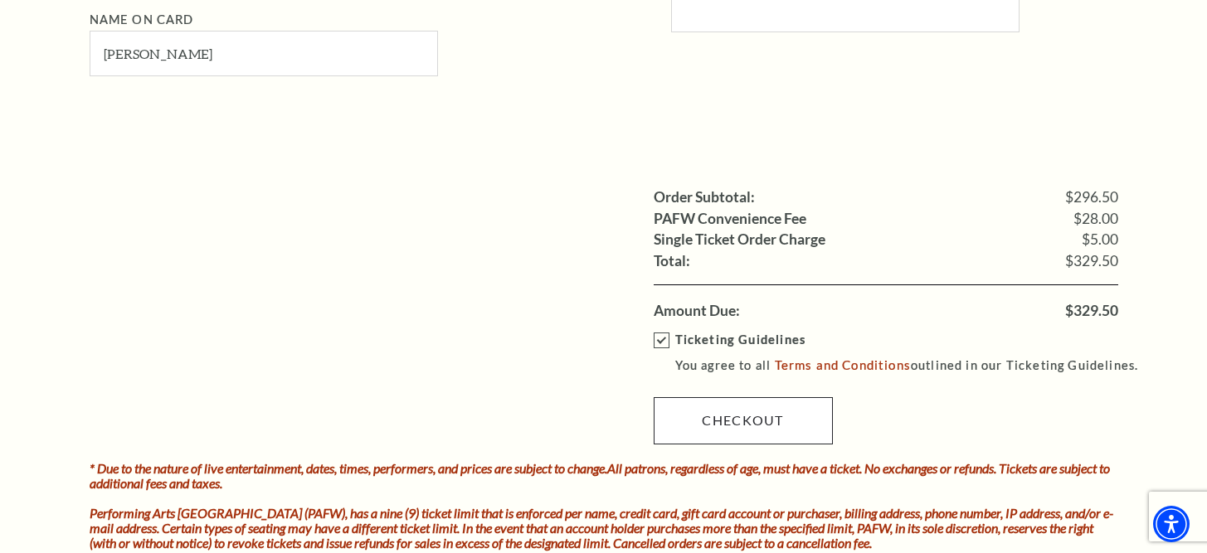
click at [682, 397] on link "Checkout" at bounding box center [743, 420] width 179 height 46
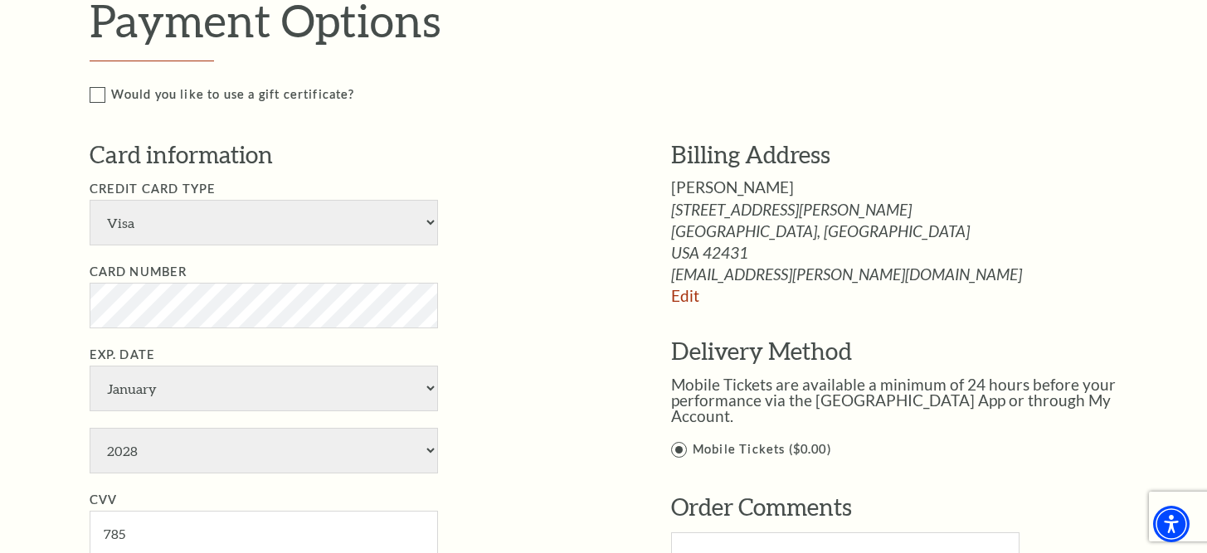
scroll to position [1138, 0]
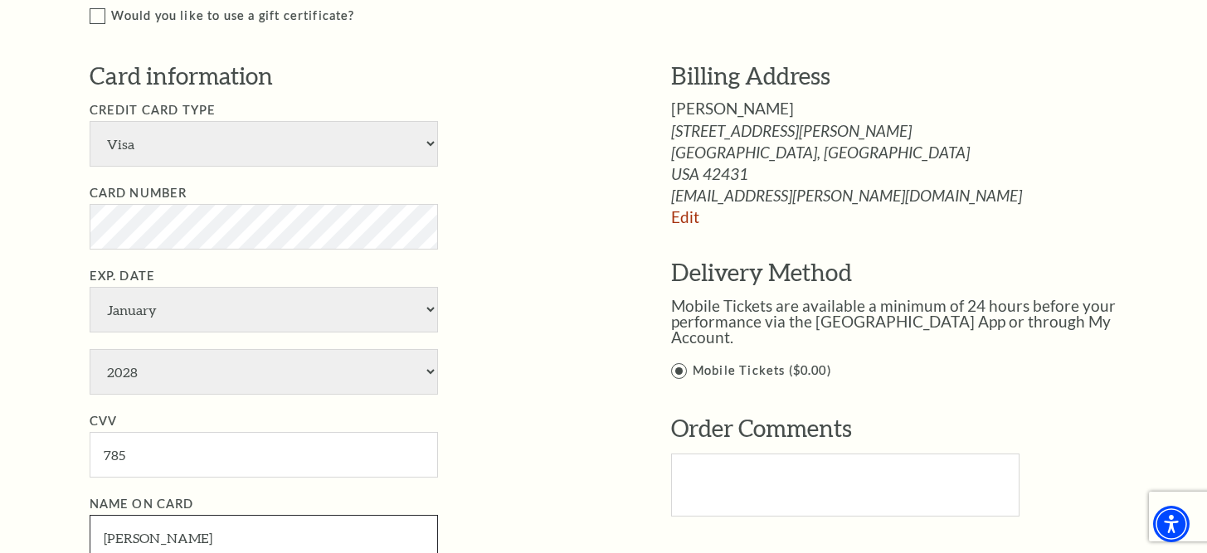
drag, startPoint x: 173, startPoint y: 454, endPoint x: 195, endPoint y: 438, distance: 27.9
click at [173, 515] on input "[PERSON_NAME]" at bounding box center [264, 538] width 348 height 46
paste input "[PERSON_NAME]"
type input "[PERSON_NAME]"
select select "25"
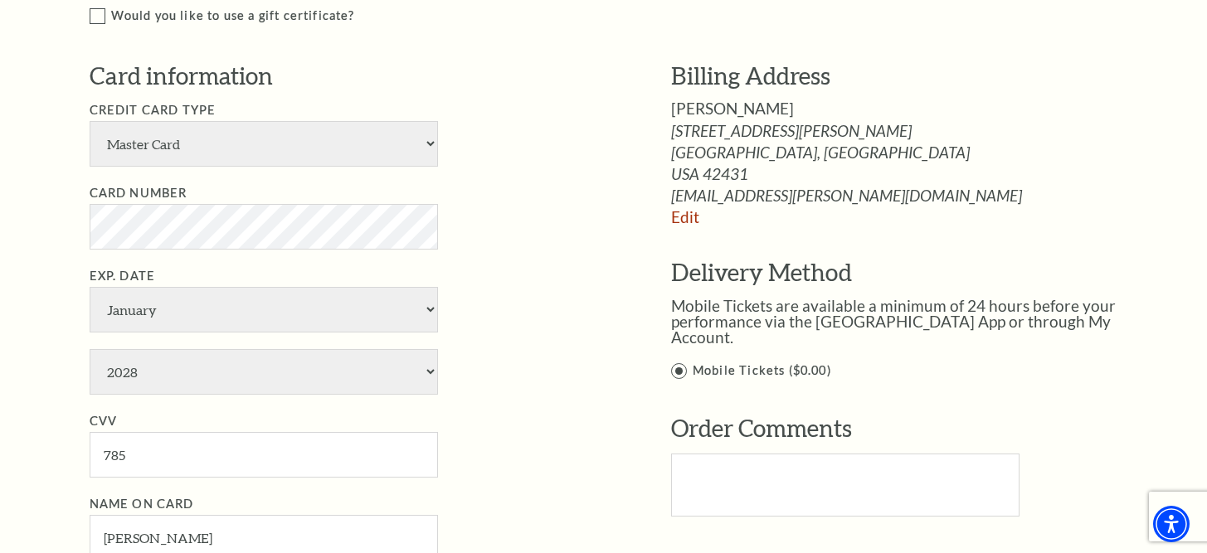
click at [159, 266] on li "Exp. Date January February March April May June July August September October N…" at bounding box center [356, 330] width 532 height 129
click at [158, 266] on li "Exp. Date January February March April May June July August September October N…" at bounding box center [356, 330] width 532 height 129
select select "7"
select select "2030"
click at [147, 432] on input "785" at bounding box center [264, 455] width 348 height 46
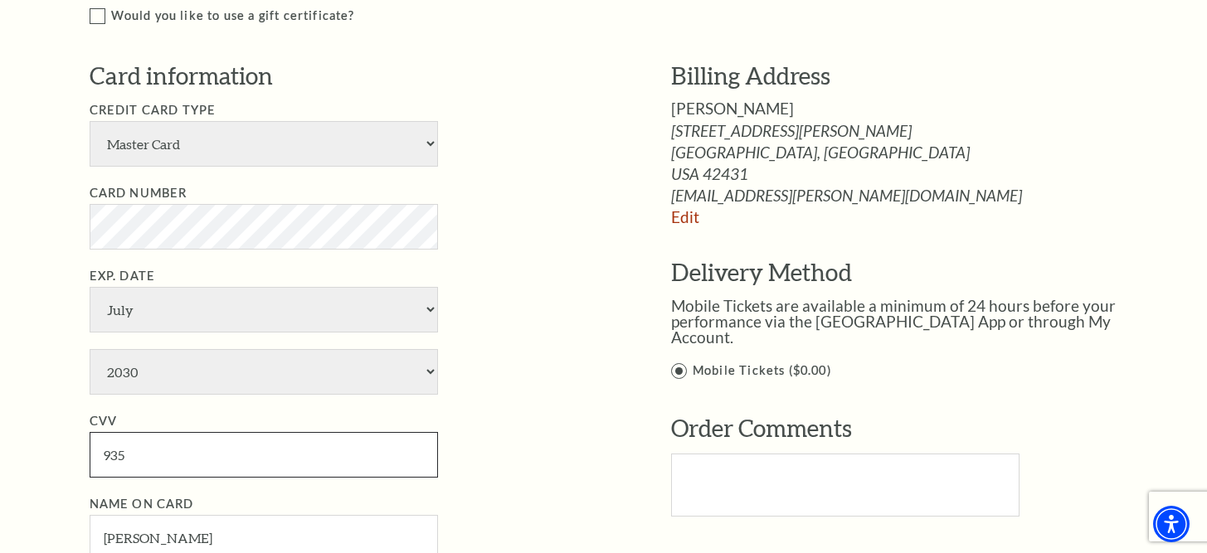
type input "935"
click at [498, 317] on ul "Credit Card Type American Express Visa Master Card Discover Card Number Exp. Da…" at bounding box center [356, 329] width 532 height 459
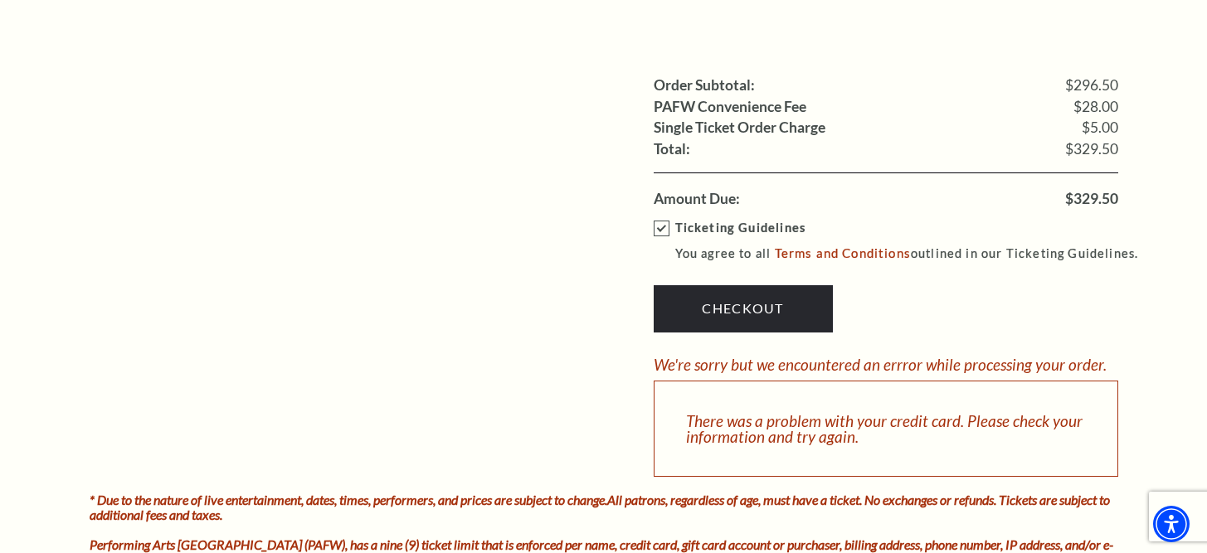
scroll to position [1827, 0]
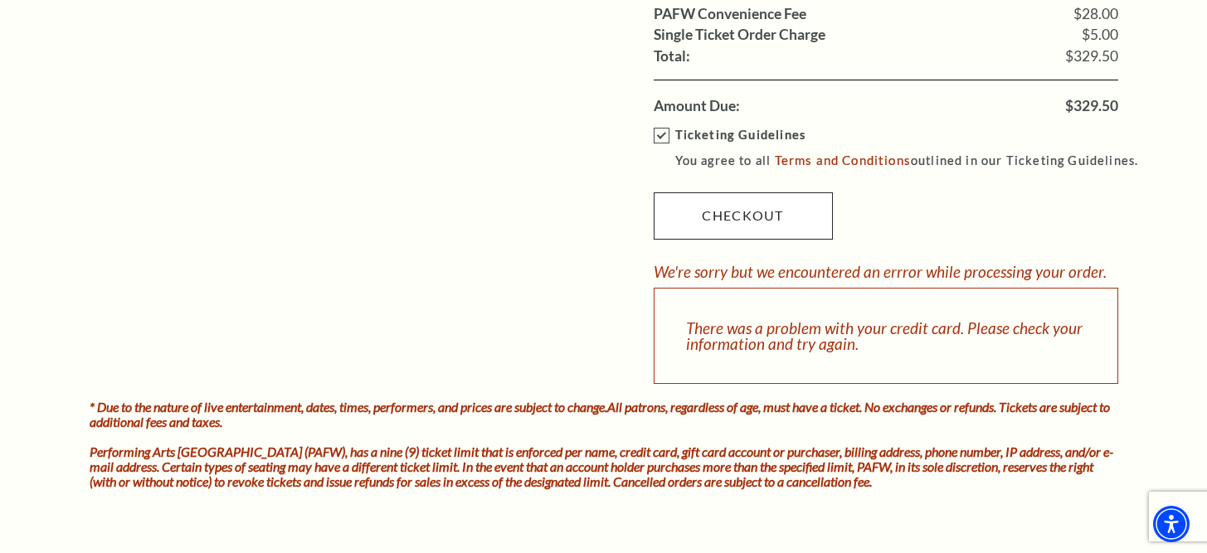
click at [739, 192] on link "Checkout" at bounding box center [743, 215] width 179 height 46
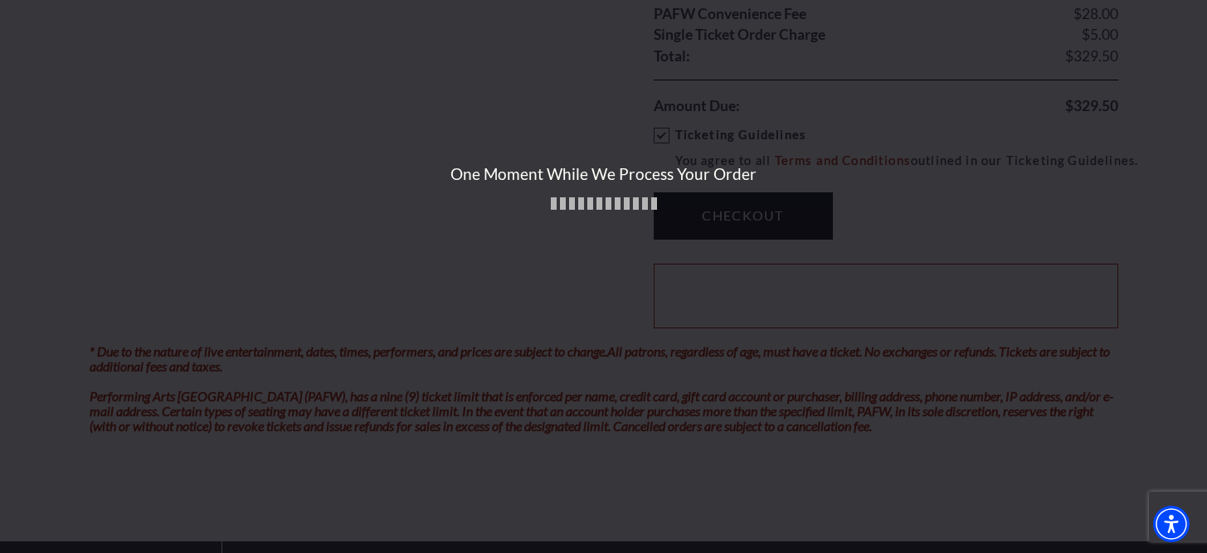
click at [739, 109] on div "One Moment While We Process Your Order" at bounding box center [603, 276] width 1207 height 553
